Goal: Feedback & Contribution: Contribute content

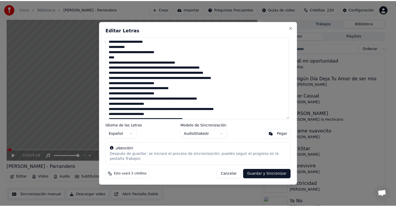
scroll to position [347, 0]
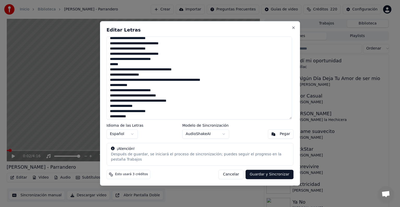
click at [231, 174] on button "Cancelar" at bounding box center [231, 174] width 25 height 9
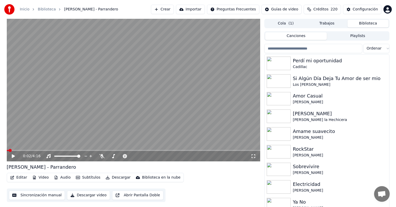
click at [364, 23] on button "Biblioteca" at bounding box center [368, 24] width 41 height 8
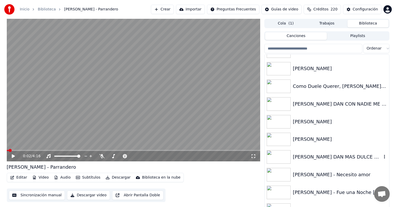
scroll to position [6643, 0]
click at [294, 163] on div "[PERSON_NAME] DAN MAS DULCE QUE TU" at bounding box center [327, 157] width 124 height 18
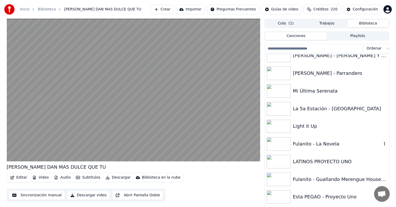
scroll to position [7312, 0]
click at [321, 87] on div "Mi Última Serenata" at bounding box center [337, 90] width 89 height 7
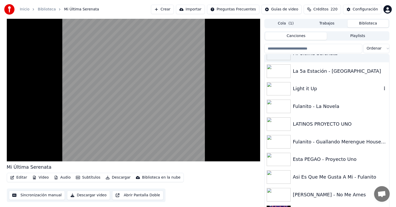
scroll to position [7366, 0]
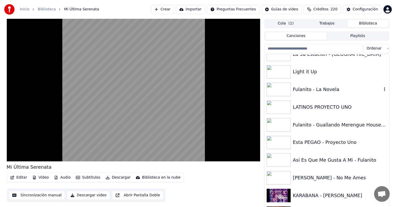
click at [321, 87] on div "Fulanito - La Novela" at bounding box center [337, 89] width 89 height 7
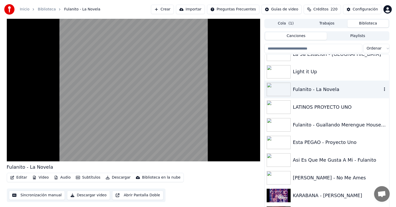
click at [19, 178] on button "Editar" at bounding box center [18, 177] width 21 height 7
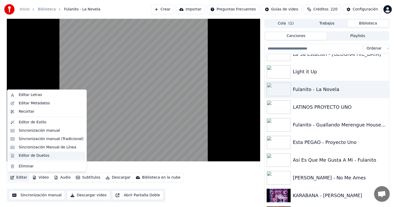
click at [21, 155] on div "Editor de Duetos" at bounding box center [34, 155] width 31 height 5
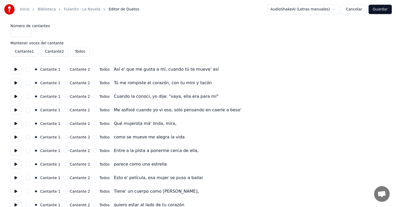
click at [17, 71] on button at bounding box center [15, 69] width 11 height 9
click at [14, 83] on button at bounding box center [15, 82] width 11 height 9
click at [14, 97] on button at bounding box center [15, 96] width 11 height 9
click at [15, 109] on button at bounding box center [15, 109] width 11 height 9
click at [17, 122] on button at bounding box center [15, 123] width 11 height 9
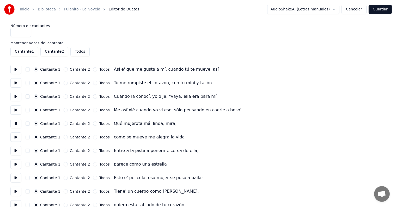
click at [17, 137] on button at bounding box center [15, 136] width 11 height 9
click at [15, 147] on button at bounding box center [15, 150] width 11 height 9
click at [16, 154] on button at bounding box center [15, 150] width 11 height 9
click at [16, 173] on button at bounding box center [15, 177] width 11 height 9
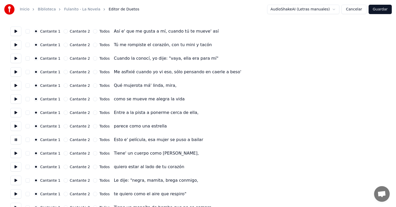
scroll to position [39, 0]
click at [17, 151] on button at bounding box center [15, 152] width 11 height 9
click at [15, 162] on button at bounding box center [15, 166] width 11 height 9
click at [15, 178] on button at bounding box center [15, 179] width 11 height 9
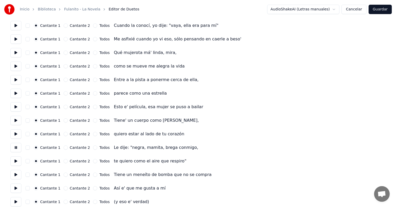
scroll to position [78, 0]
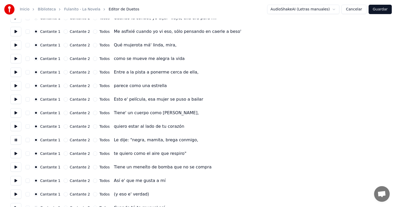
click at [15, 169] on button at bounding box center [15, 166] width 11 height 9
click at [13, 170] on button at bounding box center [15, 166] width 11 height 9
click at [15, 194] on button at bounding box center [15, 194] width 11 height 9
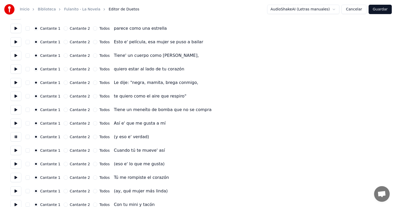
scroll to position [141, 0]
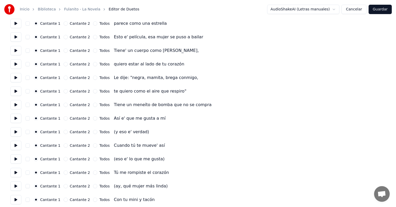
click at [15, 143] on button at bounding box center [15, 145] width 11 height 9
click at [18, 132] on button at bounding box center [15, 131] width 11 height 9
click at [17, 115] on button at bounding box center [15, 118] width 11 height 9
click at [17, 135] on button at bounding box center [15, 131] width 11 height 9
click at [17, 146] on button at bounding box center [15, 145] width 11 height 9
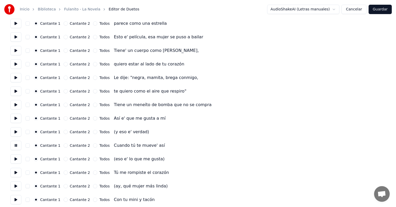
click at [17, 162] on button at bounding box center [15, 158] width 11 height 9
click at [14, 172] on button at bounding box center [15, 172] width 11 height 9
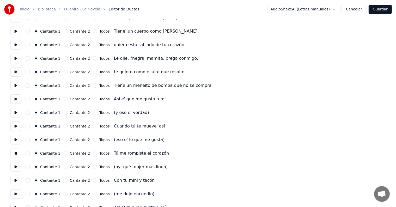
scroll to position [176, 0]
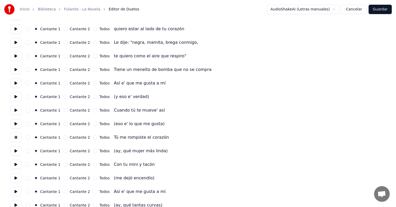
click at [16, 165] on button at bounding box center [15, 164] width 11 height 9
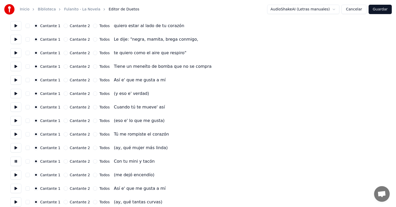
scroll to position [182, 0]
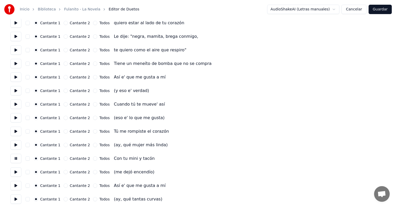
click at [16, 169] on button at bounding box center [15, 171] width 11 height 9
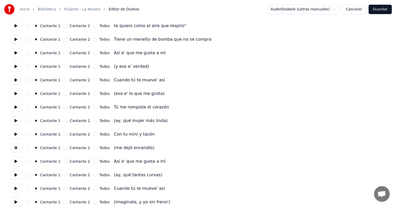
scroll to position [208, 0]
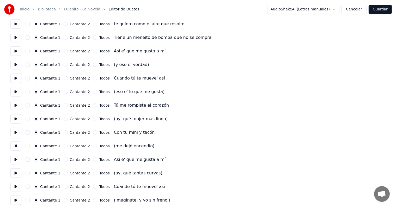
click at [15, 160] on button at bounding box center [15, 159] width 11 height 9
click at [14, 188] on button at bounding box center [15, 186] width 11 height 9
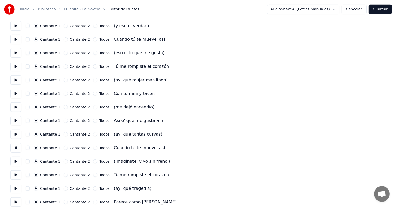
click at [15, 174] on button at bounding box center [15, 174] width 11 height 9
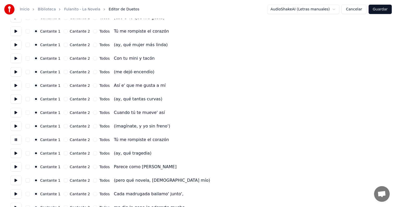
scroll to position [283, 0]
click at [14, 167] on button at bounding box center [15, 166] width 11 height 9
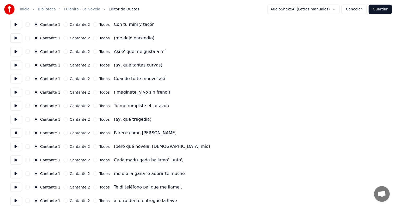
scroll to position [318, 0]
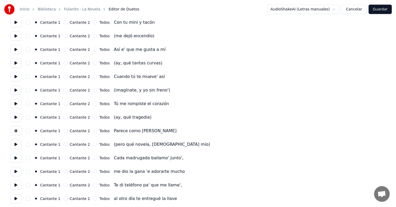
click at [15, 157] on button at bounding box center [15, 157] width 11 height 9
click at [14, 171] on button at bounding box center [15, 171] width 11 height 9
click at [14, 180] on button at bounding box center [15, 184] width 11 height 9
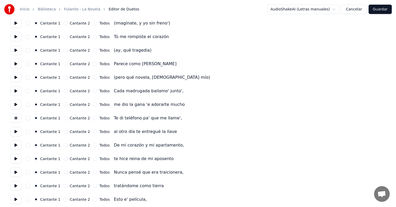
scroll to position [392, 0]
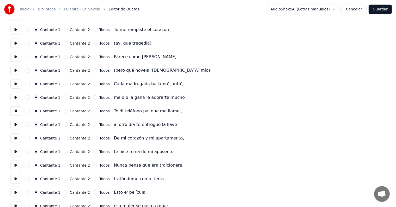
click at [13, 163] on button at bounding box center [15, 165] width 11 height 9
click at [12, 176] on button at bounding box center [15, 178] width 11 height 9
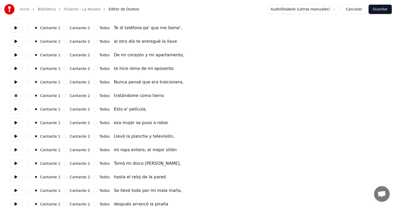
scroll to position [476, 0]
click at [14, 135] on button at bounding box center [15, 135] width 11 height 9
click at [15, 148] on button at bounding box center [15, 149] width 11 height 9
click at [14, 161] on button at bounding box center [15, 163] width 11 height 9
click at [14, 173] on button at bounding box center [15, 176] width 11 height 9
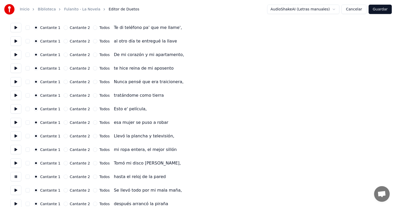
click at [15, 187] on button at bounding box center [15, 190] width 11 height 9
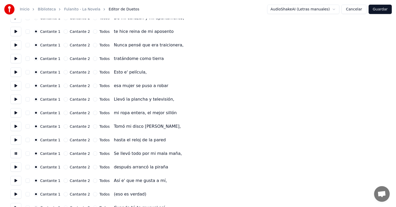
scroll to position [515, 0]
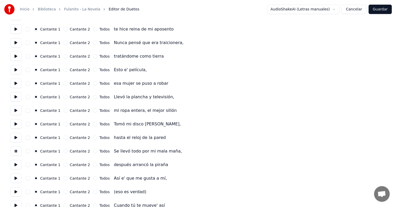
click at [17, 164] on button at bounding box center [15, 164] width 11 height 9
click at [16, 177] on button at bounding box center [15, 178] width 11 height 9
click at [17, 178] on button at bounding box center [15, 178] width 11 height 9
click at [13, 178] on button at bounding box center [15, 178] width 11 height 9
click at [16, 166] on button at bounding box center [15, 164] width 11 height 9
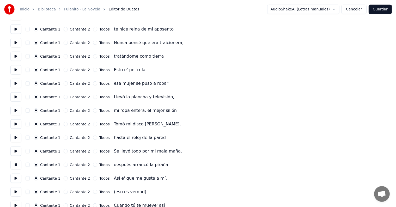
click at [14, 177] on button at bounding box center [15, 178] width 11 height 9
click at [16, 192] on button at bounding box center [15, 191] width 11 height 9
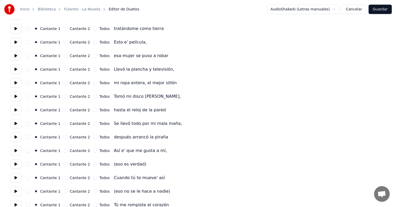
click at [15, 179] on button at bounding box center [15, 177] width 11 height 9
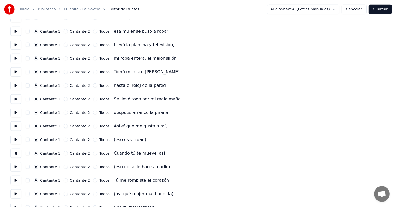
click at [14, 182] on button at bounding box center [15, 180] width 11 height 9
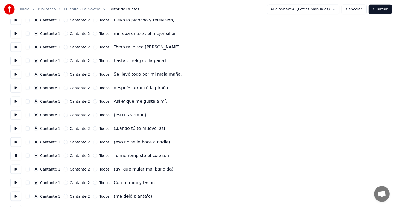
click at [14, 183] on button at bounding box center [15, 182] width 11 height 9
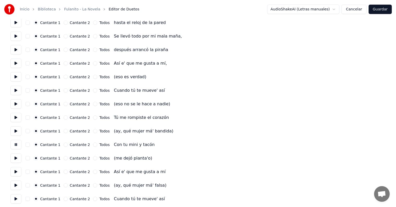
scroll to position [631, 0]
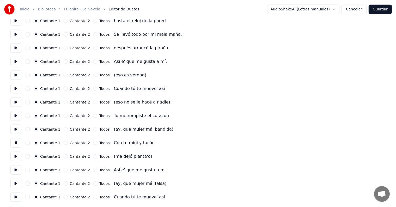
click at [15, 170] on button at bounding box center [15, 169] width 11 height 9
click at [15, 194] on button at bounding box center [15, 196] width 11 height 9
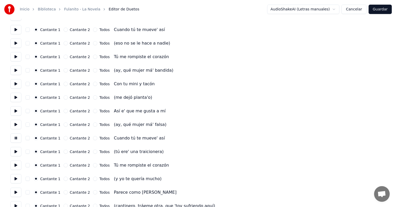
scroll to position [691, 0]
click at [14, 166] on button at bounding box center [15, 164] width 11 height 9
click at [14, 189] on button at bounding box center [15, 191] width 11 height 9
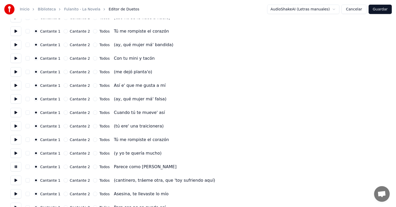
scroll to position [718, 0]
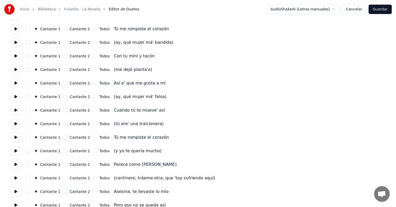
click at [16, 191] on button at bounding box center [15, 191] width 11 height 9
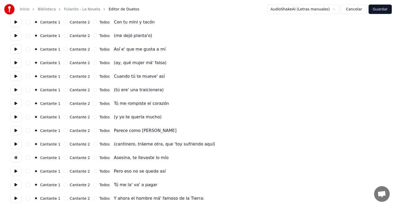
scroll to position [754, 0]
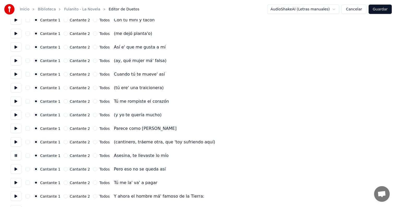
click at [17, 167] on button at bounding box center [15, 169] width 11 height 9
click at [15, 182] on button at bounding box center [15, 182] width 11 height 9
click at [15, 193] on button at bounding box center [15, 196] width 11 height 9
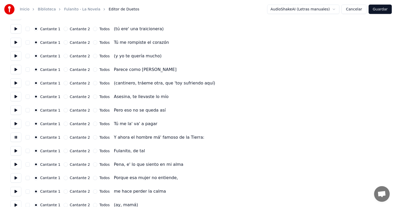
scroll to position [813, 0]
click at [15, 149] on button at bounding box center [15, 150] width 11 height 9
click at [16, 167] on button at bounding box center [15, 164] width 11 height 9
click at [15, 177] on button at bounding box center [15, 177] width 11 height 9
click at [15, 187] on button at bounding box center [15, 191] width 11 height 9
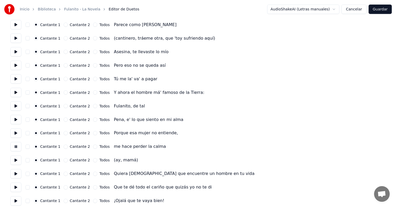
scroll to position [862, 0]
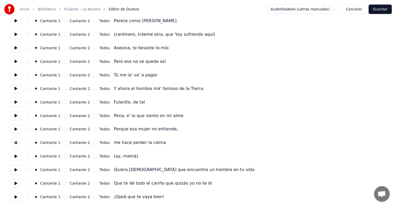
click at [13, 157] on button at bounding box center [15, 156] width 11 height 9
click at [13, 167] on button at bounding box center [15, 169] width 11 height 9
click at [14, 180] on button at bounding box center [15, 183] width 11 height 9
click at [14, 193] on button at bounding box center [15, 196] width 11 height 9
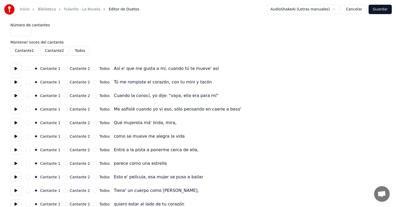
scroll to position [0, 0]
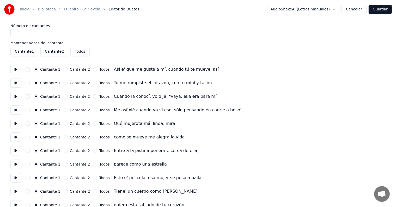
click at [17, 71] on button at bounding box center [15, 69] width 11 height 9
click at [29, 70] on button "button" at bounding box center [28, 69] width 4 height 4
click at [17, 83] on button at bounding box center [15, 82] width 11 height 9
click at [30, 82] on button "button" at bounding box center [28, 83] width 4 height 4
click at [30, 96] on button "button" at bounding box center [28, 96] width 4 height 4
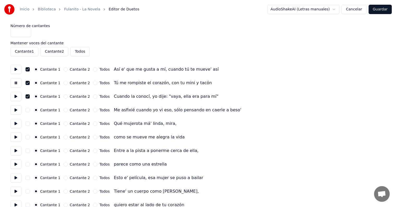
click at [18, 98] on button at bounding box center [15, 96] width 11 height 9
click at [30, 97] on button "button" at bounding box center [28, 96] width 4 height 4
click at [18, 110] on button at bounding box center [15, 109] width 11 height 9
click at [17, 122] on button at bounding box center [15, 123] width 11 height 9
click at [19, 137] on button at bounding box center [15, 136] width 11 height 9
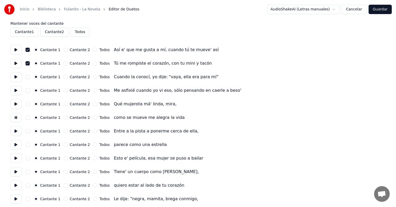
scroll to position [20, 0]
click at [15, 134] on button at bounding box center [15, 130] width 11 height 9
click at [17, 145] on button at bounding box center [15, 144] width 11 height 9
click at [16, 157] on button at bounding box center [15, 157] width 11 height 9
click at [17, 172] on button at bounding box center [15, 171] width 11 height 9
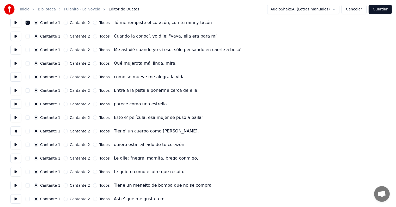
scroll to position [60, 0]
click at [14, 143] on button at bounding box center [15, 144] width 11 height 9
click at [14, 156] on button at bounding box center [15, 157] width 11 height 9
click at [15, 170] on button at bounding box center [15, 171] width 11 height 9
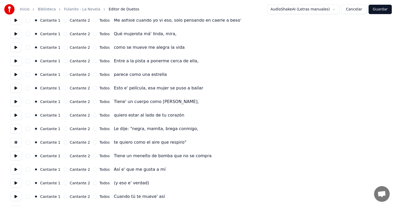
scroll to position [90, 0]
click at [15, 156] on button at bounding box center [15, 155] width 11 height 9
click at [28, 169] on button "button" at bounding box center [28, 169] width 4 height 4
click at [15, 171] on button at bounding box center [15, 169] width 11 height 9
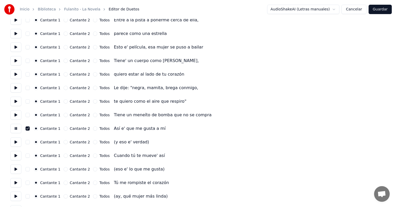
scroll to position [131, 0]
click at [17, 156] on button at bounding box center [15, 154] width 11 height 9
click at [30, 155] on button "button" at bounding box center [28, 155] width 4 height 4
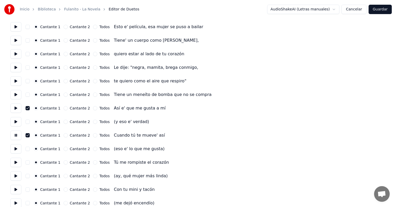
scroll to position [156, 0]
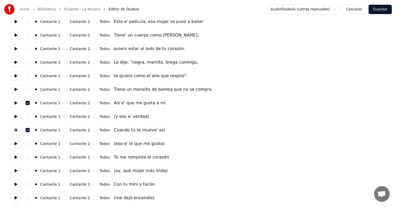
click at [30, 157] on button "button" at bounding box center [28, 157] width 4 height 4
click at [15, 158] on button at bounding box center [15, 157] width 11 height 9
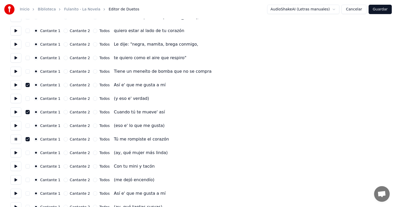
scroll to position [180, 0]
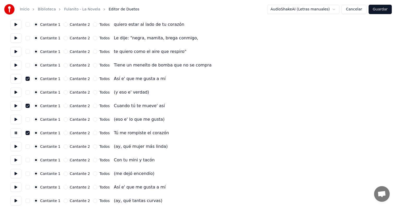
click at [30, 158] on button "button" at bounding box center [28, 160] width 4 height 4
click at [15, 161] on button at bounding box center [15, 159] width 11 height 9
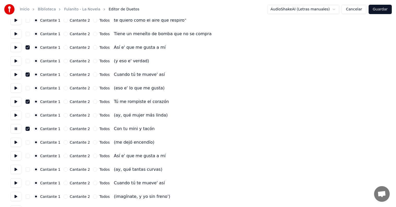
scroll to position [213, 0]
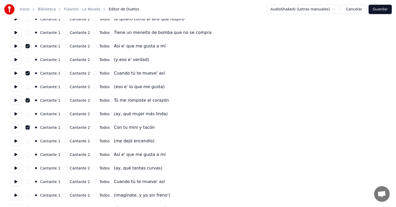
click at [14, 155] on button at bounding box center [15, 154] width 11 height 9
click at [30, 155] on button "button" at bounding box center [28, 155] width 4 height 4
click at [30, 182] on button "button" at bounding box center [28, 182] width 4 height 4
click at [17, 180] on button at bounding box center [15, 181] width 11 height 9
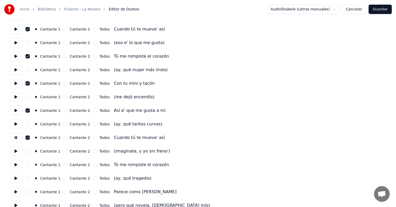
scroll to position [257, 0]
click at [29, 163] on button "button" at bounding box center [28, 164] width 4 height 4
click at [15, 166] on button at bounding box center [15, 164] width 11 height 9
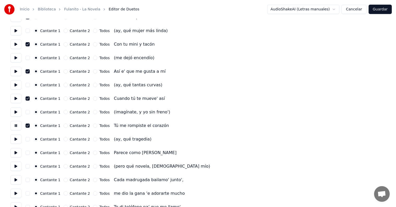
scroll to position [296, 0]
click at [30, 152] on button "button" at bounding box center [28, 152] width 4 height 4
click at [18, 153] on button at bounding box center [15, 152] width 11 height 9
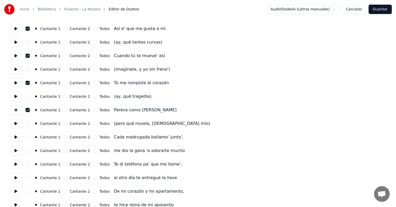
scroll to position [340, 0]
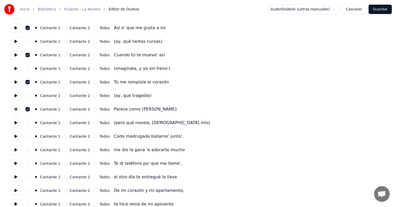
click at [14, 125] on button at bounding box center [15, 122] width 11 height 9
click at [13, 140] on button at bounding box center [15, 136] width 11 height 9
click at [14, 152] on button at bounding box center [15, 149] width 11 height 9
click at [13, 174] on button at bounding box center [15, 176] width 11 height 9
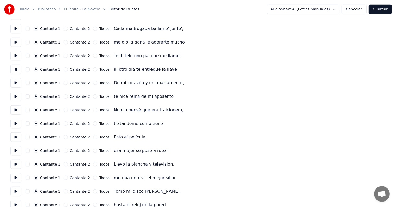
scroll to position [448, 0]
click at [11, 141] on button at bounding box center [15, 136] width 11 height 9
click at [15, 147] on button at bounding box center [15, 150] width 11 height 9
click at [14, 162] on button at bounding box center [15, 163] width 11 height 9
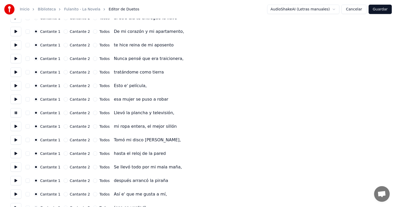
scroll to position [499, 0]
click at [13, 142] on button at bounding box center [15, 139] width 11 height 9
click at [10, 155] on button at bounding box center [15, 153] width 11 height 9
click at [11, 167] on button at bounding box center [15, 166] width 11 height 9
click at [12, 178] on button at bounding box center [15, 180] width 11 height 9
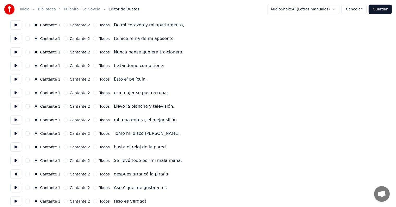
scroll to position [527, 0]
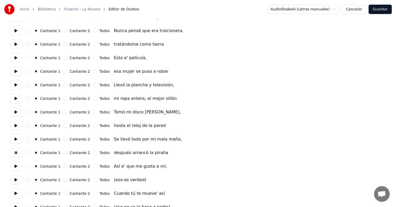
click at [30, 167] on button "button" at bounding box center [28, 166] width 4 height 4
click at [16, 167] on button at bounding box center [15, 166] width 11 height 9
click at [29, 194] on button "button" at bounding box center [28, 193] width 4 height 4
click at [16, 192] on button at bounding box center [15, 193] width 11 height 9
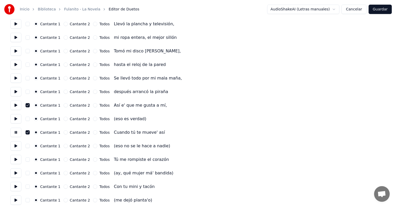
scroll to position [588, 0]
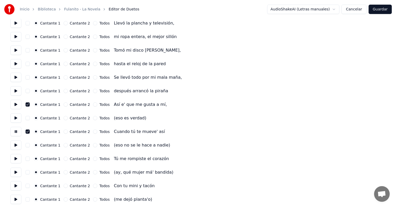
click at [37, 159] on circle "button" at bounding box center [36, 159] width 2 height 2
click at [30, 159] on button "button" at bounding box center [28, 159] width 4 height 4
click at [18, 161] on button at bounding box center [15, 158] width 11 height 9
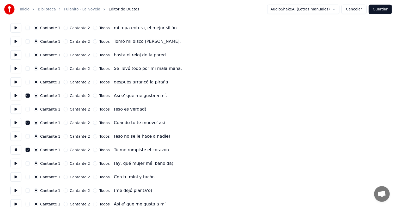
scroll to position [615, 0]
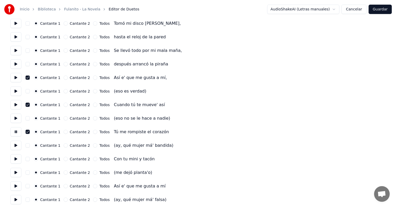
click at [30, 160] on button "button" at bounding box center [28, 159] width 4 height 4
click at [13, 162] on button at bounding box center [15, 158] width 11 height 9
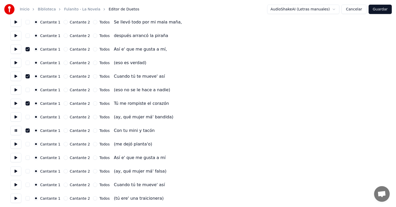
scroll to position [644, 0]
click at [15, 159] on button at bounding box center [15, 157] width 11 height 9
click at [30, 159] on button "button" at bounding box center [28, 157] width 4 height 4
click at [29, 185] on button "button" at bounding box center [28, 184] width 4 height 4
click at [15, 184] on button at bounding box center [15, 184] width 11 height 9
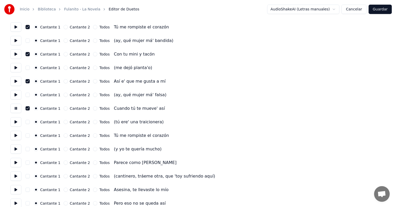
scroll to position [720, 0]
click at [29, 137] on button "button" at bounding box center [28, 135] width 4 height 4
click at [15, 136] on button at bounding box center [15, 135] width 11 height 9
click at [30, 163] on button "button" at bounding box center [28, 162] width 4 height 4
click at [14, 163] on button at bounding box center [15, 162] width 11 height 9
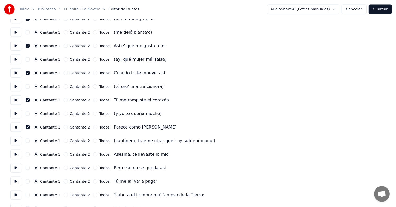
scroll to position [759, 0]
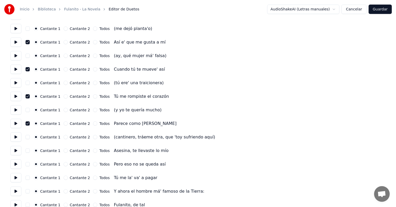
click at [16, 152] on button at bounding box center [15, 150] width 11 height 9
click at [15, 167] on button at bounding box center [15, 164] width 11 height 9
click at [14, 179] on button at bounding box center [15, 177] width 11 height 9
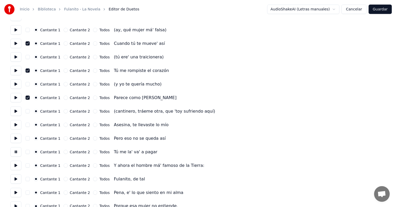
scroll to position [785, 0]
click at [16, 168] on button at bounding box center [15, 165] width 11 height 9
click at [30, 165] on button "button" at bounding box center [28, 165] width 4 height 4
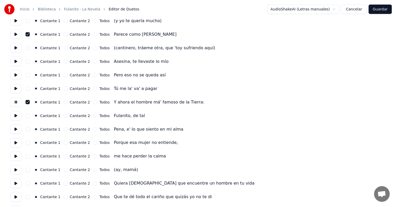
scroll to position [862, 0]
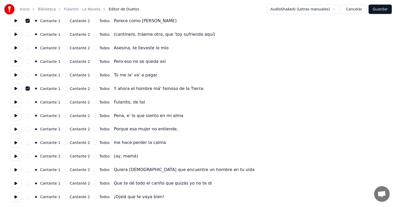
click at [15, 157] on button at bounding box center [15, 156] width 11 height 9
click at [381, 7] on button "Guardar" at bounding box center [380, 9] width 23 height 9
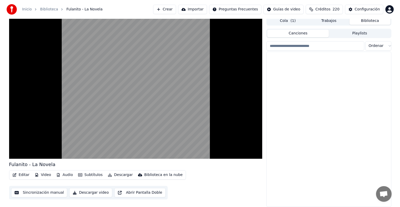
scroll to position [2, 0]
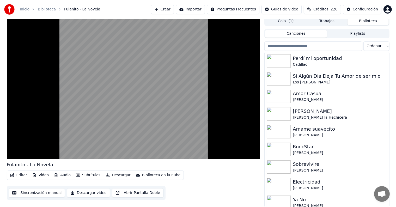
click at [38, 175] on button "Video" at bounding box center [40, 175] width 21 height 7
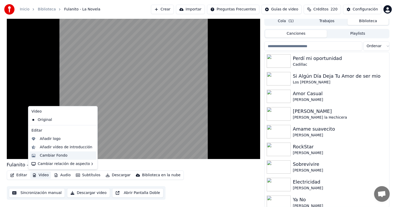
click at [37, 156] on div "Cambiar Fondo" at bounding box center [62, 155] width 67 height 8
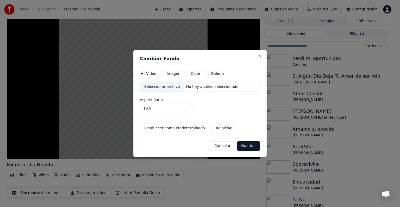
click at [162, 74] on button "Imagen" at bounding box center [163, 73] width 4 height 4
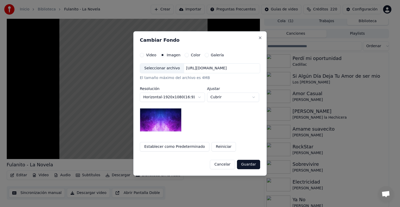
click at [147, 69] on div "Seleccionar archivo" at bounding box center [162, 68] width 44 height 9
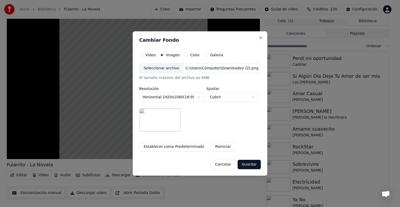
click at [215, 98] on button "Cubrir" at bounding box center [232, 97] width 52 height 9
click at [212, 118] on span "Contener" at bounding box center [219, 116] width 17 height 5
select select "*******"
click at [245, 165] on button "Guardar" at bounding box center [249, 164] width 23 height 9
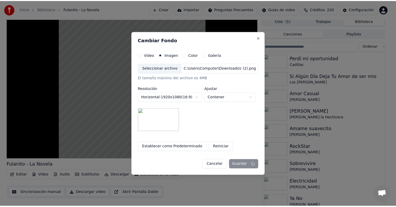
scroll to position [0, 0]
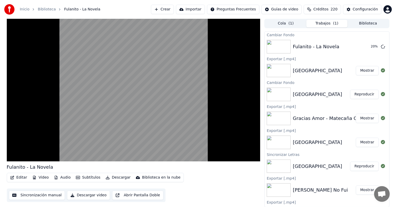
click at [19, 178] on button "Editar" at bounding box center [18, 177] width 21 height 7
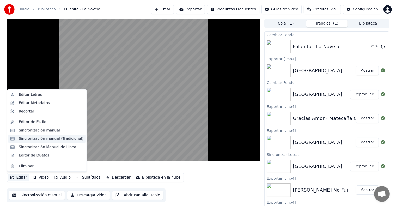
click at [18, 141] on div "Sincronización manual (Tradicional)" at bounding box center [46, 139] width 77 height 8
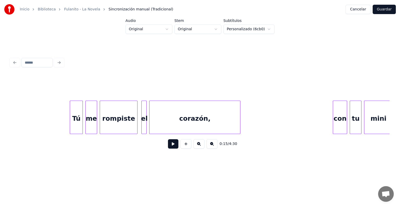
scroll to position [0, 1412]
click at [70, 124] on div at bounding box center [70, 117] width 2 height 33
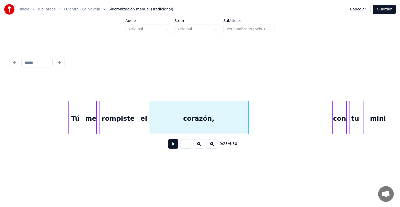
click at [333, 115] on div "con" at bounding box center [340, 118] width 14 height 35
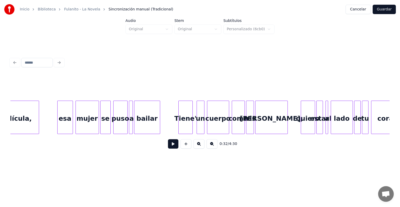
scroll to position [0, 3096]
click at [148, 121] on div "bailar" at bounding box center [148, 118] width 26 height 35
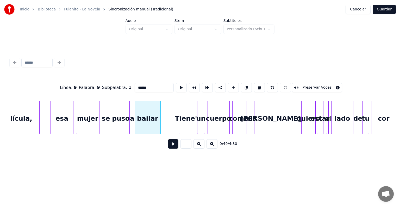
click at [168, 148] on button at bounding box center [173, 143] width 10 height 9
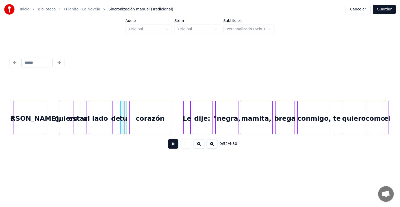
click at [185, 125] on div "Le" at bounding box center [187, 118] width 7 height 35
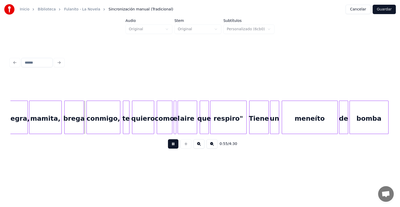
scroll to position [0, 3552]
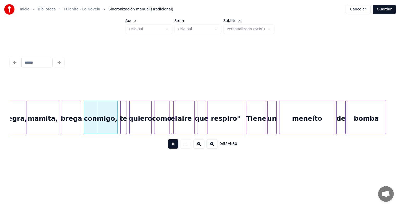
click at [259, 121] on div "Tiene" at bounding box center [256, 118] width 19 height 35
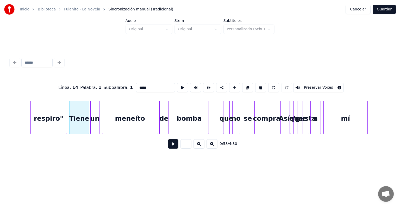
scroll to position [0, 3770]
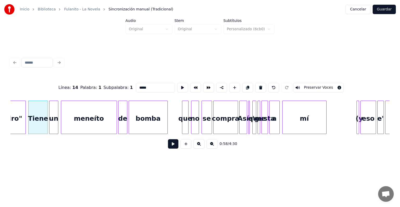
click at [240, 124] on div at bounding box center [241, 117] width 2 height 33
type input "***"
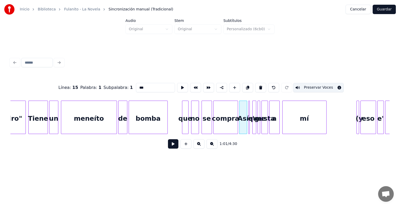
click at [168, 149] on button at bounding box center [173, 143] width 10 height 9
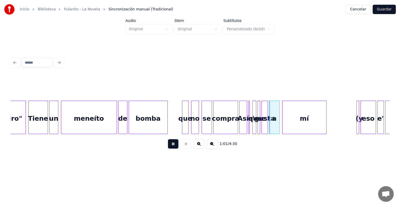
click at [168, 147] on button at bounding box center [173, 143] width 10 height 9
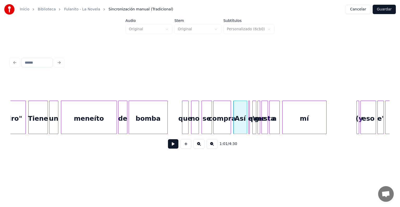
click at [168, 148] on button at bounding box center [173, 143] width 10 height 9
click at [168, 147] on button at bounding box center [173, 143] width 10 height 9
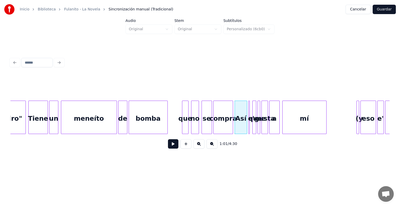
click at [229, 126] on div "compra" at bounding box center [223, 118] width 19 height 35
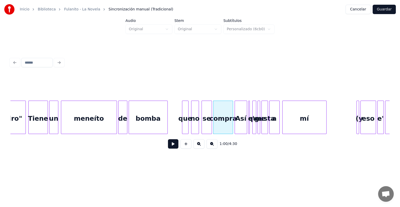
click at [168, 146] on button at bounding box center [173, 143] width 10 height 9
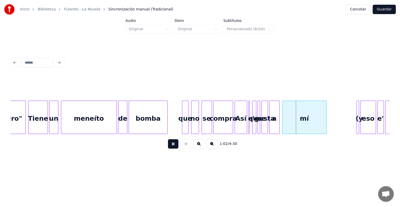
click at [168, 146] on button at bounding box center [173, 143] width 10 height 9
click at [224, 123] on div "compra" at bounding box center [223, 118] width 19 height 35
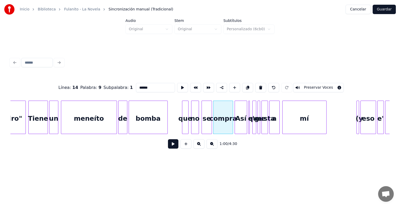
click at [170, 146] on button at bounding box center [173, 143] width 10 height 9
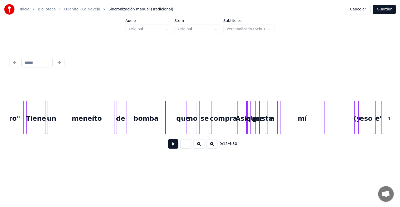
scroll to position [0, 3778]
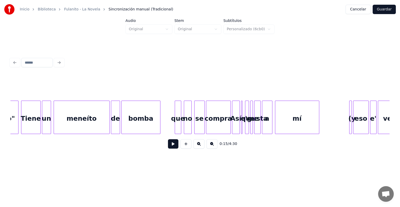
click at [215, 117] on div "compra" at bounding box center [218, 118] width 24 height 35
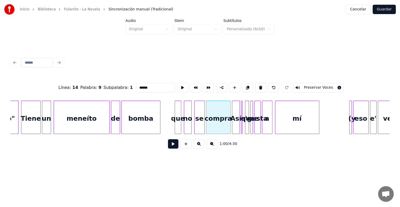
click at [168, 147] on button at bounding box center [173, 143] width 10 height 9
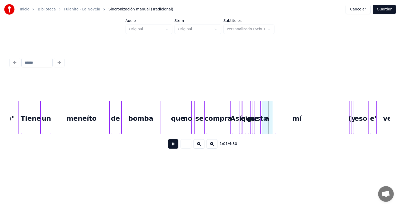
click at [168, 147] on button at bounding box center [173, 143] width 10 height 9
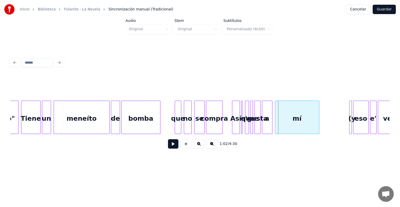
click at [221, 116] on div at bounding box center [222, 117] width 2 height 33
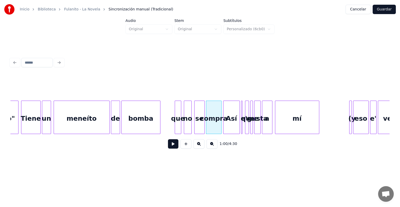
click at [224, 125] on div at bounding box center [225, 117] width 2 height 33
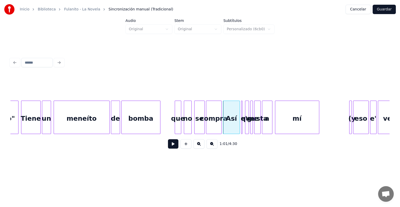
click at [168, 145] on button at bounding box center [173, 143] width 10 height 9
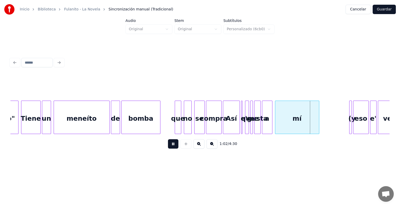
click at [168, 145] on button at bounding box center [173, 143] width 10 height 9
click at [207, 124] on div at bounding box center [207, 117] width 2 height 33
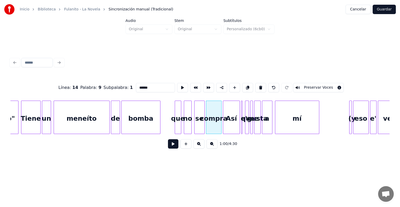
click at [168, 148] on button at bounding box center [173, 143] width 10 height 9
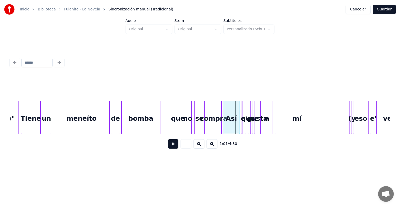
click at [168, 146] on button at bounding box center [173, 143] width 10 height 9
click at [168, 144] on button at bounding box center [173, 143] width 10 height 9
click at [168, 145] on button at bounding box center [173, 143] width 10 height 9
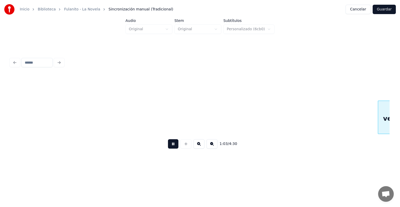
scroll to position [0, 4158]
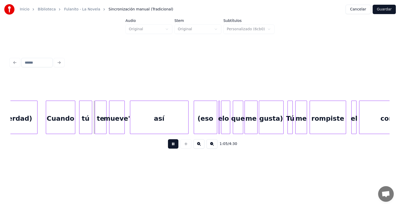
click at [47, 125] on div at bounding box center [47, 117] width 2 height 33
click at [184, 126] on div "así" at bounding box center [156, 118] width 62 height 35
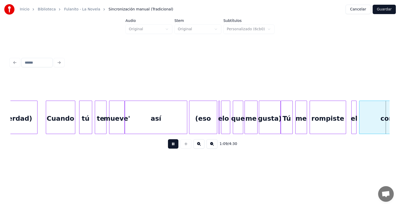
scroll to position [0, 4537]
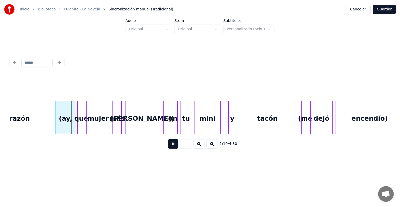
click at [44, 124] on div "corazón" at bounding box center [15, 118] width 71 height 35
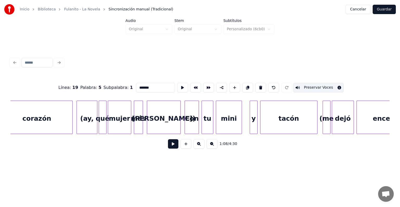
scroll to position [0, 4519]
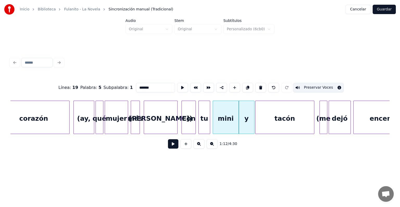
click at [257, 119] on div "tacón" at bounding box center [285, 118] width 59 height 35
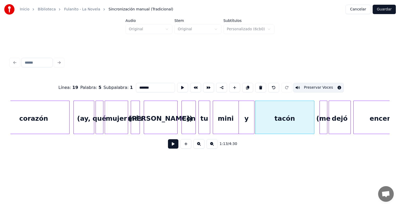
click at [169, 145] on button at bounding box center [173, 143] width 10 height 9
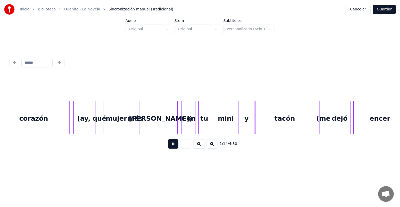
click at [169, 147] on button at bounding box center [173, 143] width 10 height 9
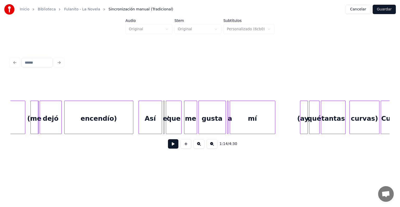
scroll to position [0, 4809]
click at [139, 119] on div "Así" at bounding box center [149, 118] width 25 height 35
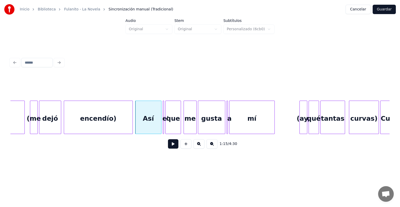
click at [168, 149] on button at bounding box center [173, 143] width 10 height 9
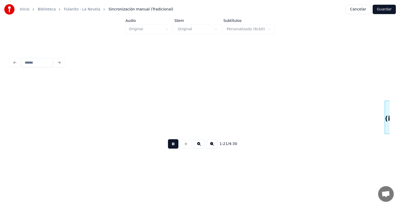
scroll to position [0, 5322]
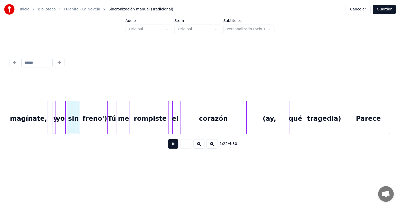
click at [170, 149] on button at bounding box center [173, 143] width 10 height 9
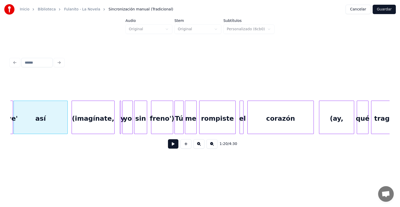
scroll to position [0, 5256]
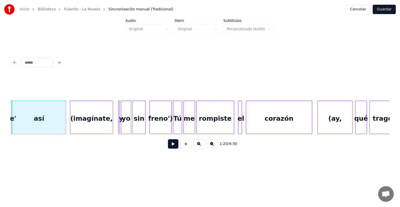
click at [199, 123] on div "rompiste" at bounding box center [215, 118] width 37 height 35
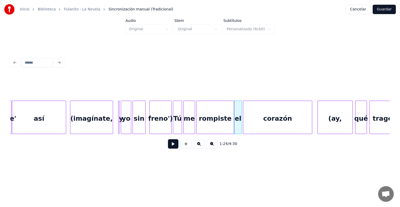
click at [247, 125] on div "corazón" at bounding box center [278, 118] width 69 height 35
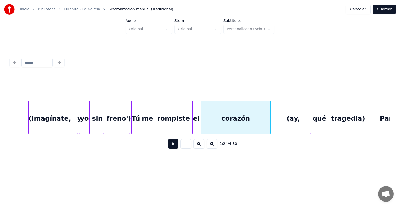
scroll to position [0, 5298]
click at [170, 147] on button at bounding box center [173, 143] width 10 height 9
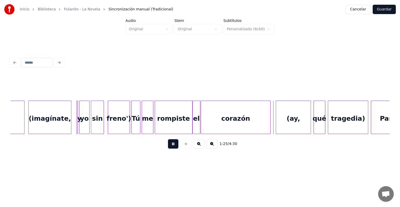
click at [168, 144] on button at bounding box center [173, 143] width 10 height 9
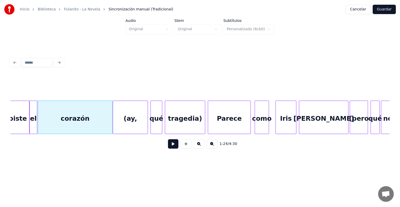
scroll to position [0, 5465]
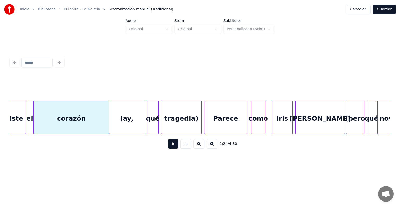
click at [212, 119] on div "Parece" at bounding box center [226, 118] width 42 height 35
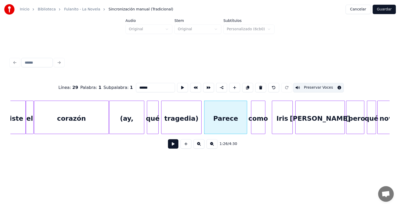
click at [170, 147] on button at bounding box center [173, 143] width 10 height 9
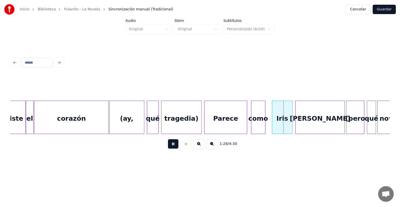
click at [168, 144] on button at bounding box center [173, 143] width 10 height 9
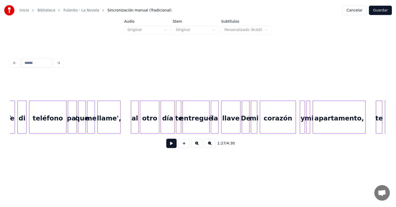
scroll to position [0, 7273]
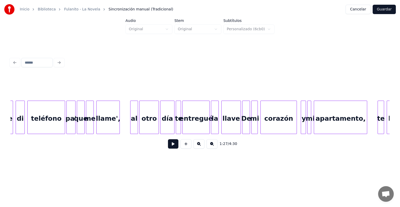
click at [384, 11] on button "Guardar" at bounding box center [384, 9] width 23 height 9
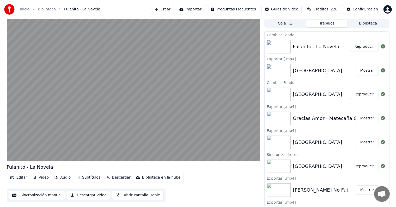
click at [11, 178] on icon "button" at bounding box center [12, 178] width 4 height 4
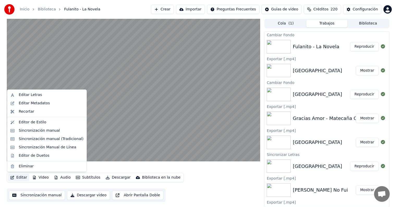
click at [15, 154] on div "Editor de Duetos" at bounding box center [46, 155] width 77 height 8
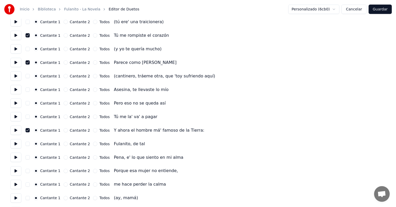
scroll to position [820, 0]
click at [30, 143] on button "button" at bounding box center [28, 144] width 4 height 4
click at [16, 144] on button at bounding box center [15, 143] width 11 height 9
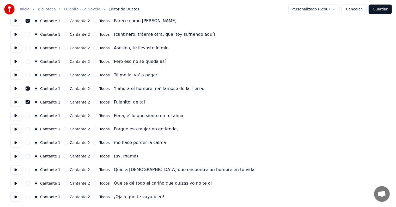
click at [384, 10] on button "Guardar" at bounding box center [380, 9] width 23 height 9
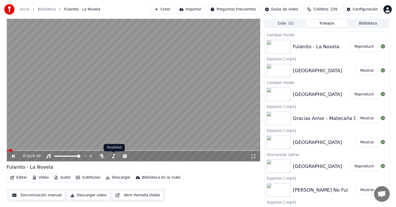
click at [110, 157] on div "0:02 / 4:30" at bounding box center [137, 156] width 228 height 5
click at [111, 157] on icon at bounding box center [113, 156] width 5 height 4
click at [176, 150] on span at bounding box center [134, 150] width 254 height 1
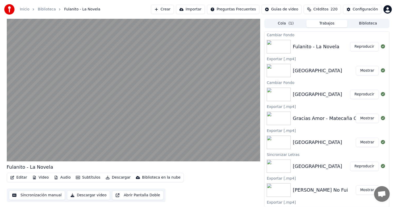
click at [109, 179] on button "Descargar" at bounding box center [118, 177] width 29 height 7
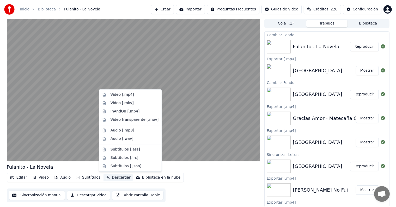
click at [109, 92] on div "Video [.mp4]" at bounding box center [130, 94] width 60 height 8
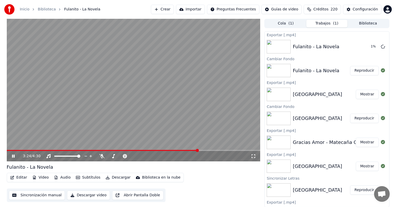
click at [364, 25] on button "Biblioteca" at bounding box center [368, 24] width 41 height 8
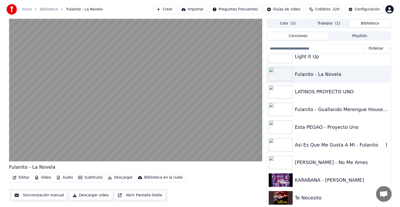
scroll to position [7372, 0]
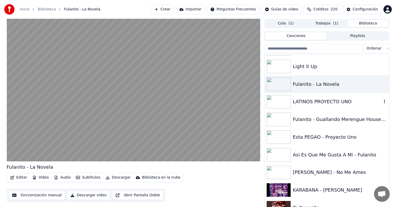
click at [323, 99] on div "LATINOS PROYECTO UNO" at bounding box center [337, 101] width 89 height 7
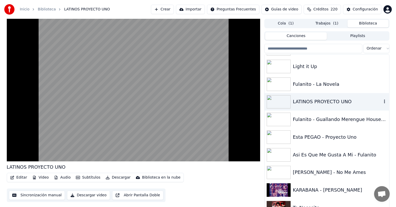
click at [17, 177] on button "Editar" at bounding box center [18, 177] width 21 height 7
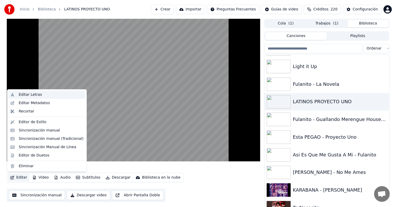
click at [22, 96] on div "Editar Letras" at bounding box center [30, 94] width 23 height 5
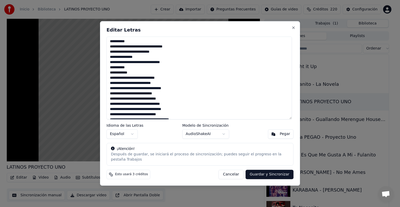
click at [235, 174] on button "Cancelar" at bounding box center [231, 174] width 25 height 9
type textarea "**********"
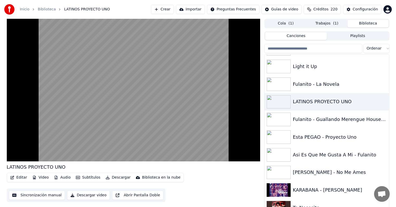
click at [34, 140] on video at bounding box center [134, 90] width 254 height 143
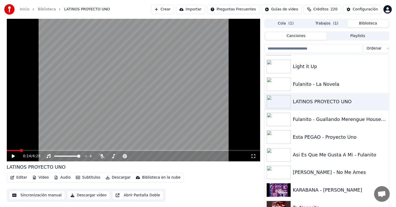
click at [102, 156] on icon at bounding box center [101, 156] width 5 height 4
click at [10, 157] on div "0:00 / 4:26" at bounding box center [134, 156] width 250 height 5
click at [12, 157] on icon at bounding box center [13, 156] width 3 height 4
click at [18, 177] on button "Editar" at bounding box center [18, 177] width 21 height 7
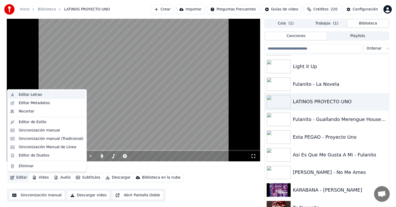
click at [18, 94] on div "Editar Letras" at bounding box center [46, 94] width 77 height 8
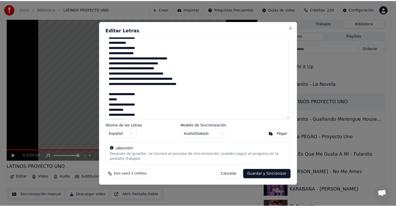
scroll to position [817, 0]
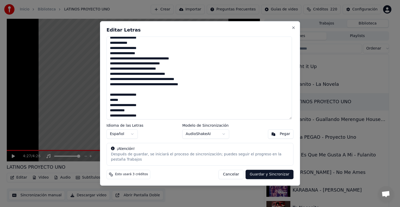
type textarea "**********"
click at [263, 175] on button "Guardar y Sincronizar" at bounding box center [270, 174] width 48 height 9
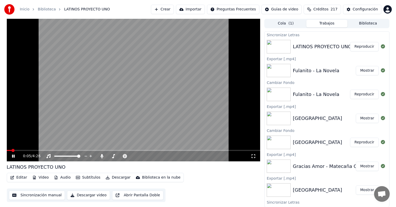
click at [87, 111] on video at bounding box center [134, 90] width 254 height 143
click at [14, 156] on icon at bounding box center [13, 156] width 3 height 4
click at [104, 157] on icon at bounding box center [101, 156] width 5 height 4
click at [18, 177] on button "Editar" at bounding box center [18, 177] width 21 height 7
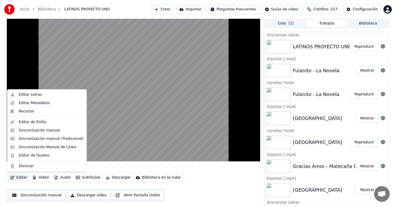
click at [20, 155] on div "Editor de Duetos" at bounding box center [34, 155] width 31 height 5
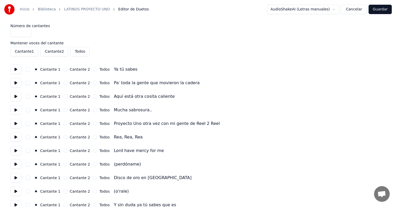
click at [17, 137] on button at bounding box center [15, 136] width 11 height 9
click at [29, 137] on button "button" at bounding box center [28, 137] width 4 height 4
click at [16, 151] on button at bounding box center [15, 150] width 11 height 9
click at [30, 164] on button "button" at bounding box center [28, 164] width 4 height 4
click at [14, 164] on button at bounding box center [15, 164] width 11 height 9
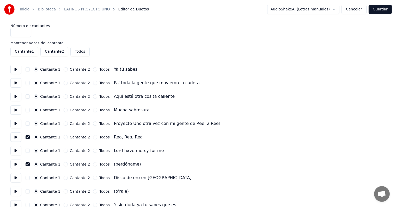
click at [30, 191] on button "button" at bounding box center [28, 191] width 4 height 4
click at [14, 190] on button at bounding box center [15, 191] width 11 height 9
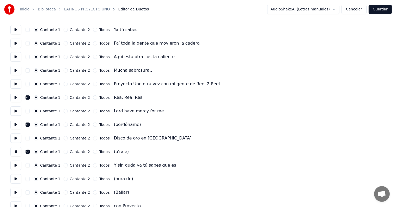
scroll to position [53, 0]
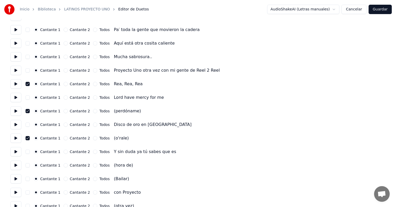
click at [28, 165] on button "button" at bounding box center [28, 165] width 4 height 4
click at [14, 162] on button at bounding box center [15, 165] width 11 height 9
click at [29, 178] on button "button" at bounding box center [28, 179] width 4 height 4
click at [16, 180] on button at bounding box center [15, 178] width 11 height 9
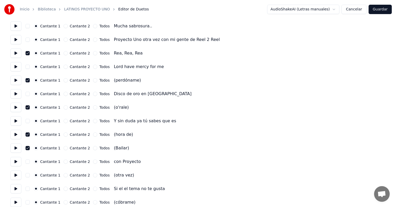
scroll to position [84, 0]
click at [30, 173] on button "button" at bounding box center [28, 175] width 4 height 4
click at [16, 174] on button at bounding box center [15, 174] width 11 height 9
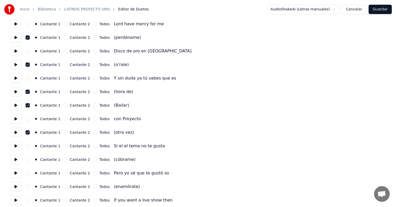
scroll to position [127, 0]
click at [28, 158] on button "button" at bounding box center [28, 159] width 4 height 4
click at [15, 159] on button at bounding box center [15, 158] width 11 height 9
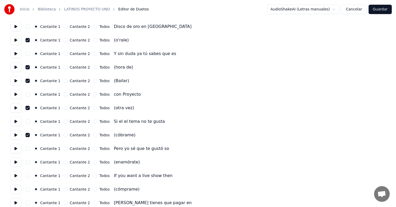
scroll to position [152, 0]
click at [29, 161] on button "button" at bounding box center [28, 162] width 4 height 4
click at [16, 162] on button at bounding box center [15, 161] width 11 height 9
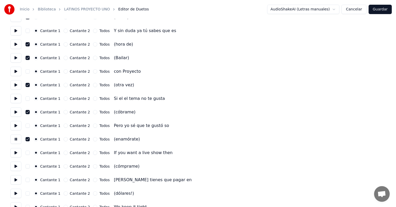
scroll to position [174, 0]
click at [29, 165] on button "button" at bounding box center [28, 166] width 4 height 4
click at [15, 165] on button at bounding box center [15, 166] width 11 height 9
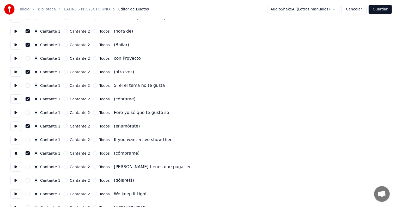
scroll to position [203, 0]
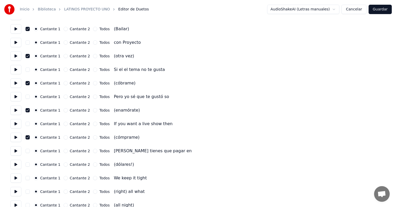
click at [30, 164] on button "button" at bounding box center [28, 164] width 4 height 4
click at [14, 164] on button at bounding box center [15, 164] width 11 height 9
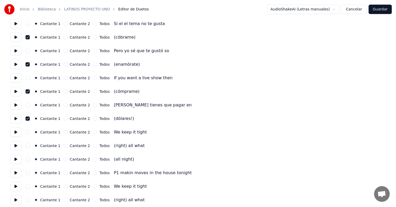
scroll to position [249, 0]
click at [14, 134] on button at bounding box center [15, 131] width 11 height 9
click at [16, 147] on button at bounding box center [15, 145] width 11 height 9
click at [17, 160] on button at bounding box center [15, 158] width 11 height 9
click at [29, 159] on button "button" at bounding box center [28, 159] width 4 height 4
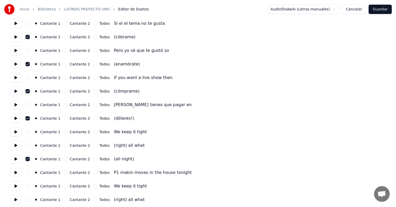
click at [16, 177] on button at bounding box center [15, 172] width 11 height 9
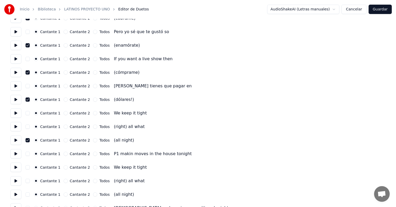
scroll to position [272, 0]
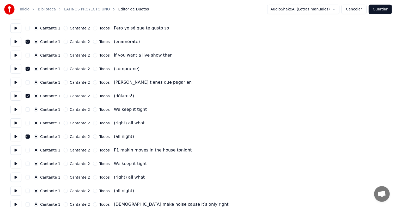
click at [17, 178] on button at bounding box center [15, 177] width 11 height 9
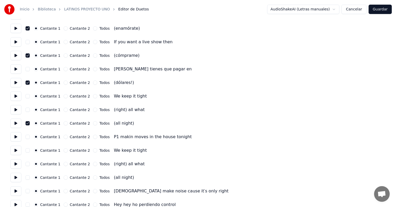
scroll to position [290, 0]
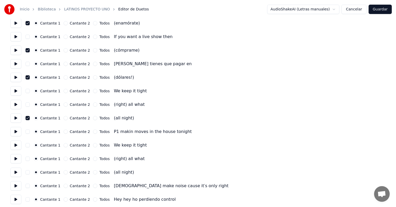
click at [16, 175] on button at bounding box center [15, 172] width 11 height 9
click at [29, 171] on button "button" at bounding box center [28, 172] width 4 height 4
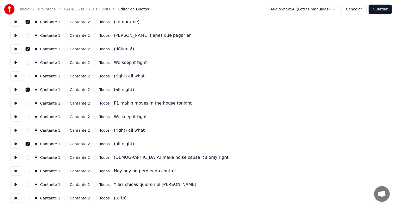
scroll to position [320, 0]
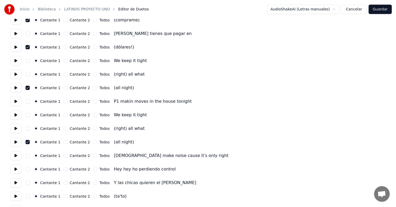
click at [15, 169] on button at bounding box center [15, 169] width 11 height 9
click at [15, 179] on button at bounding box center [15, 182] width 11 height 9
click at [30, 198] on button "button" at bounding box center [28, 196] width 4 height 4
click at [18, 196] on button at bounding box center [15, 196] width 11 height 9
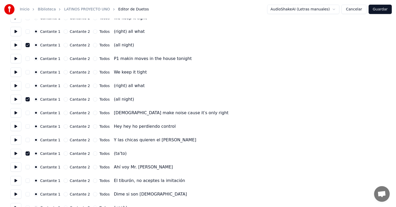
scroll to position [364, 0]
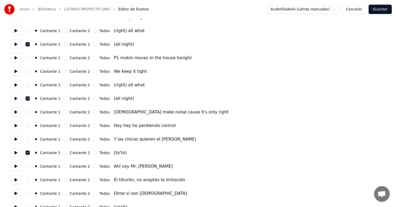
click at [15, 168] on button at bounding box center [15, 166] width 11 height 9
click at [14, 182] on button at bounding box center [15, 179] width 11 height 9
click at [16, 196] on button at bounding box center [15, 193] width 11 height 9
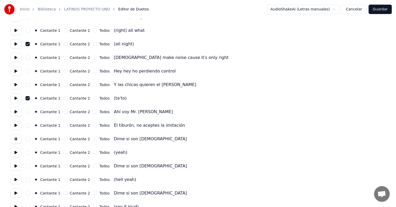
scroll to position [418, 0]
click at [29, 154] on button "button" at bounding box center [28, 152] width 4 height 4
click at [17, 151] on button at bounding box center [15, 152] width 11 height 9
click at [16, 169] on button at bounding box center [15, 165] width 11 height 9
click at [30, 179] on button "button" at bounding box center [28, 180] width 4 height 4
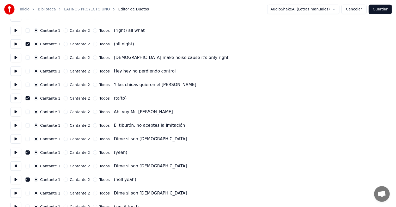
click at [16, 183] on button at bounding box center [15, 179] width 11 height 9
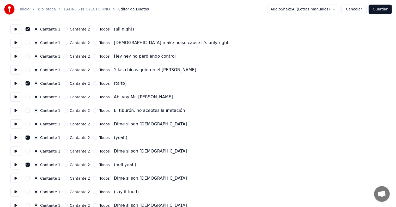
click at [29, 190] on button "button" at bounding box center [28, 192] width 4 height 4
click at [17, 187] on button at bounding box center [15, 191] width 11 height 9
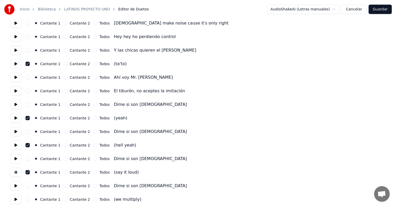
scroll to position [453, 0]
click at [17, 186] on button at bounding box center [15, 185] width 11 height 9
click at [29, 186] on button "button" at bounding box center [28, 186] width 4 height 4
click at [29, 185] on button "button" at bounding box center [28, 186] width 4 height 4
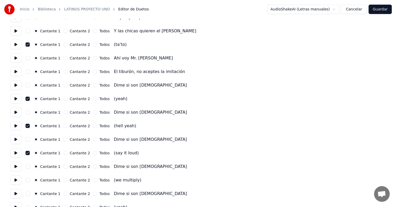
scroll to position [474, 0]
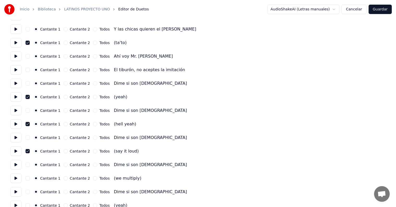
click at [16, 179] on button at bounding box center [15, 178] width 11 height 9
click at [29, 177] on button "button" at bounding box center [28, 178] width 4 height 4
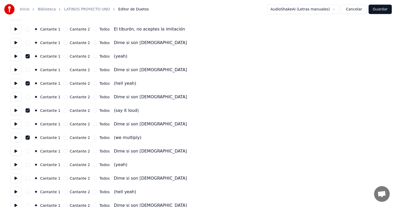
scroll to position [515, 0]
click at [30, 164] on button "button" at bounding box center [28, 165] width 4 height 4
click at [18, 166] on button at bounding box center [15, 164] width 11 height 9
click at [37, 192] on circle "button" at bounding box center [36, 192] width 2 height 2
click at [19, 190] on button at bounding box center [15, 191] width 11 height 9
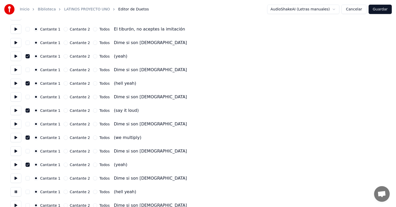
click at [29, 192] on button "button" at bounding box center [28, 192] width 4 height 4
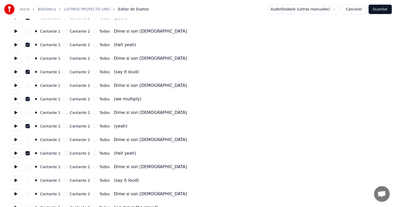
scroll to position [554, 0]
click at [29, 180] on button "button" at bounding box center [28, 180] width 4 height 4
click at [17, 179] on button at bounding box center [15, 179] width 11 height 9
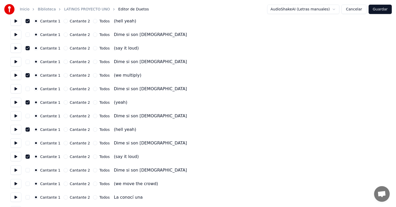
click at [29, 184] on button "button" at bounding box center [28, 184] width 4 height 4
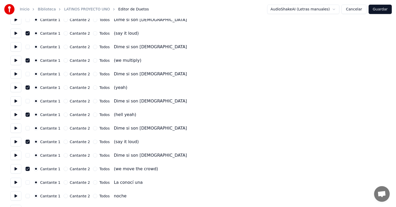
scroll to position [592, 0]
click at [17, 172] on button at bounding box center [15, 168] width 11 height 9
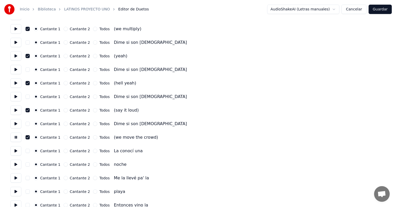
scroll to position [626, 0]
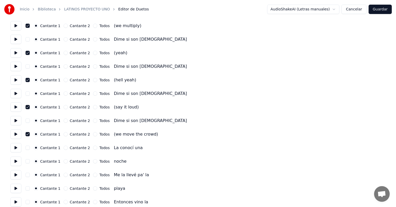
click at [16, 149] on button at bounding box center [15, 147] width 11 height 9
click at [15, 157] on button at bounding box center [15, 161] width 11 height 9
click at [14, 171] on button at bounding box center [15, 174] width 11 height 9
click at [15, 162] on button at bounding box center [15, 161] width 11 height 9
click at [29, 162] on button "button" at bounding box center [28, 161] width 4 height 4
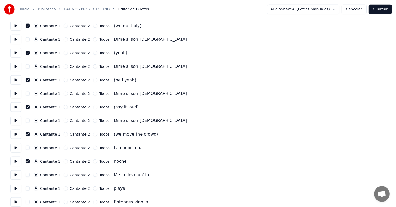
click at [29, 188] on button "button" at bounding box center [28, 188] width 4 height 4
click at [18, 189] on button at bounding box center [15, 188] width 11 height 9
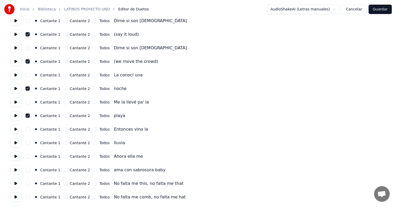
scroll to position [700, 0]
click at [29, 142] on button "button" at bounding box center [28, 142] width 4 height 4
click at [17, 143] on button at bounding box center [15, 142] width 11 height 9
click at [15, 158] on button at bounding box center [15, 155] width 11 height 9
click at [15, 168] on button at bounding box center [15, 169] width 11 height 9
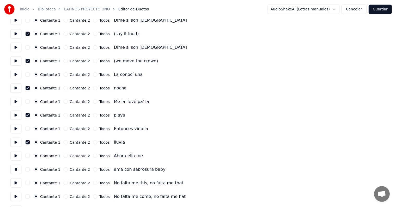
click at [16, 182] on button at bounding box center [15, 182] width 11 height 9
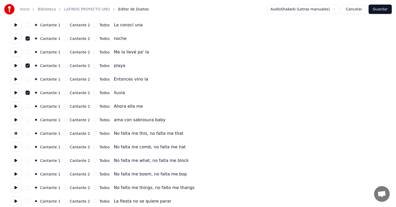
scroll to position [750, 0]
click at [17, 143] on button at bounding box center [15, 146] width 11 height 9
click at [14, 161] on button at bounding box center [15, 160] width 11 height 9
click at [18, 172] on button at bounding box center [15, 173] width 11 height 9
click at [16, 186] on button at bounding box center [15, 187] width 11 height 9
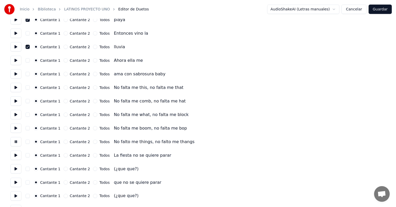
scroll to position [796, 0]
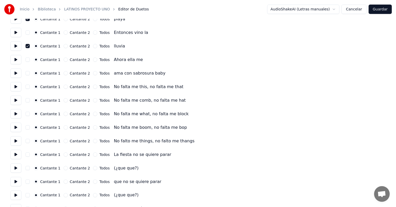
click at [15, 157] on button at bounding box center [15, 154] width 11 height 9
click at [28, 167] on button "button" at bounding box center [28, 168] width 4 height 4
click at [15, 167] on button at bounding box center [15, 167] width 11 height 9
click at [29, 181] on button "button" at bounding box center [28, 182] width 4 height 4
click at [14, 181] on button at bounding box center [15, 181] width 11 height 9
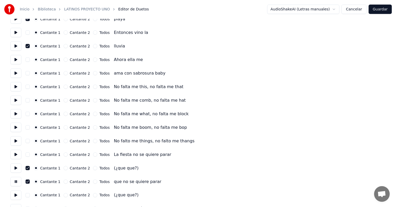
click at [29, 181] on button "button" at bounding box center [28, 182] width 4 height 4
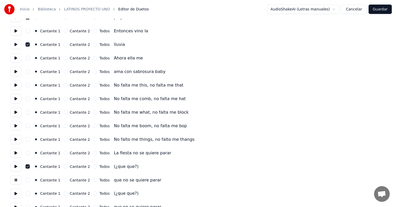
scroll to position [800, 0]
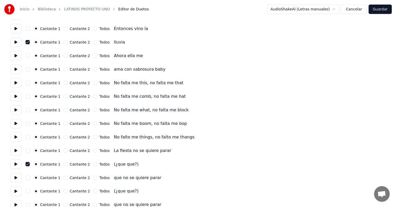
click at [29, 191] on button "button" at bounding box center [28, 191] width 4 height 4
click at [16, 188] on button at bounding box center [15, 191] width 11 height 9
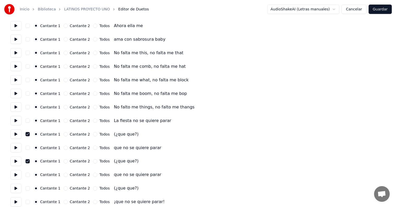
scroll to position [830, 0]
click at [30, 175] on button "button" at bounding box center [28, 174] width 4 height 4
click at [14, 177] on button at bounding box center [15, 174] width 11 height 9
click at [29, 145] on button "button" at bounding box center [28, 147] width 4 height 4
click at [15, 147] on button at bounding box center [15, 147] width 11 height 9
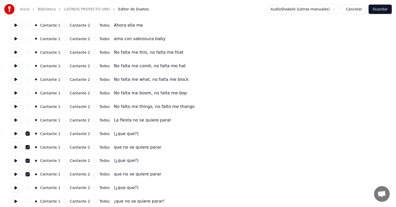
click at [16, 189] on button at bounding box center [15, 187] width 11 height 9
click at [28, 188] on button "button" at bounding box center [28, 188] width 4 height 4
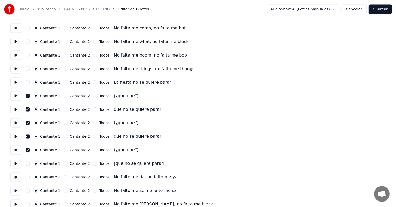
scroll to position [871, 0]
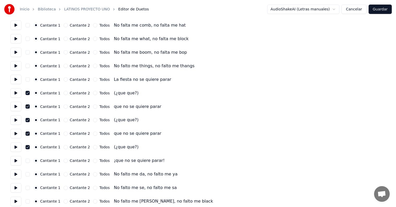
click at [13, 160] on button at bounding box center [15, 160] width 11 height 9
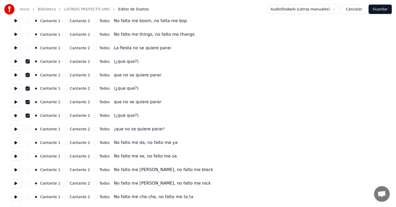
scroll to position [903, 0]
click at [15, 182] on button at bounding box center [15, 183] width 11 height 9
click at [14, 194] on button at bounding box center [15, 196] width 11 height 9
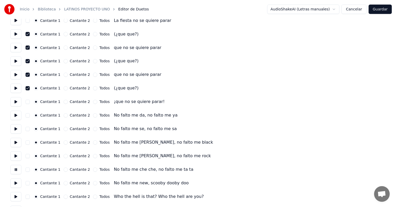
scroll to position [945, 0]
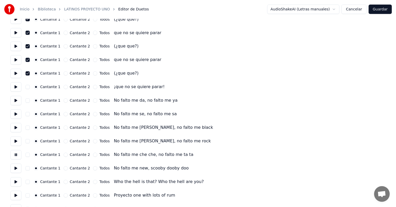
click at [14, 170] on button at bounding box center [15, 168] width 11 height 9
click at [18, 183] on button at bounding box center [15, 181] width 11 height 9
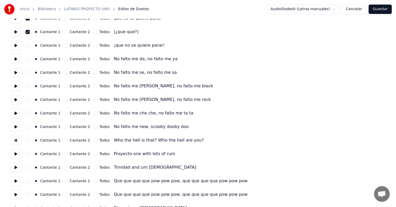
scroll to position [987, 0]
click at [19, 157] on button at bounding box center [15, 153] width 11 height 9
click at [17, 167] on button at bounding box center [15, 167] width 11 height 9
click at [17, 181] on button at bounding box center [15, 180] width 11 height 9
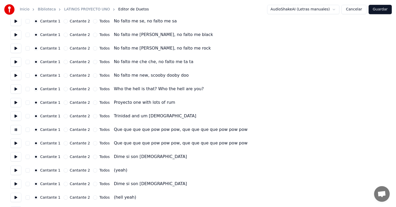
scroll to position [1038, 0]
click at [17, 142] on button at bounding box center [15, 142] width 11 height 9
click at [16, 153] on button at bounding box center [15, 156] width 11 height 9
click at [30, 170] on button "button" at bounding box center [28, 170] width 4 height 4
click at [16, 169] on button at bounding box center [15, 169] width 11 height 9
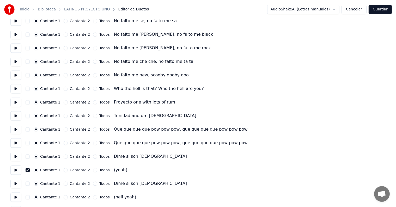
click at [17, 183] on button at bounding box center [15, 183] width 11 height 9
click at [30, 196] on button "button" at bounding box center [28, 197] width 4 height 4
click at [20, 195] on button at bounding box center [15, 196] width 11 height 9
click at [18, 199] on button at bounding box center [15, 196] width 11 height 9
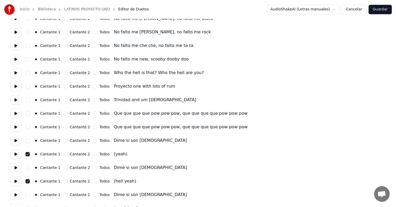
scroll to position [1055, 0]
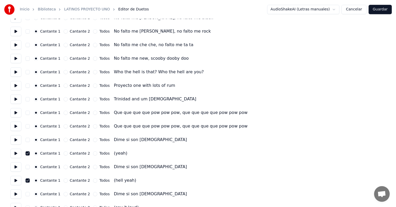
click at [15, 194] on button at bounding box center [15, 193] width 11 height 9
click at [30, 195] on button "button" at bounding box center [28, 194] width 4 height 4
click at [16, 194] on button at bounding box center [15, 193] width 11 height 9
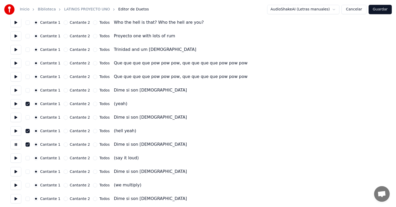
scroll to position [1106, 0]
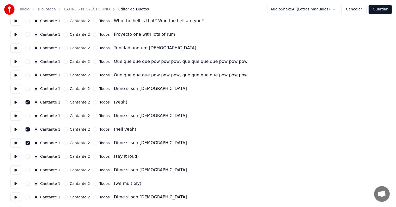
click at [16, 156] on button at bounding box center [15, 156] width 11 height 9
click at [17, 172] on button at bounding box center [15, 169] width 11 height 9
click at [18, 186] on button at bounding box center [15, 183] width 11 height 9
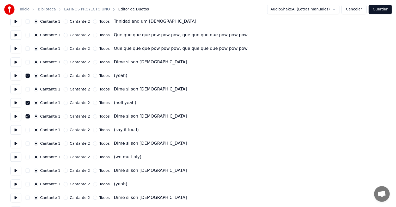
scroll to position [1134, 0]
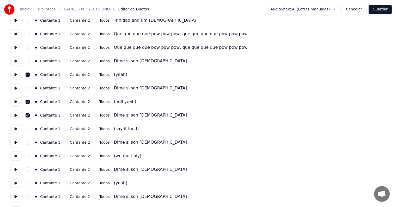
click at [13, 167] on button at bounding box center [15, 169] width 11 height 9
click at [15, 183] on button at bounding box center [15, 182] width 11 height 9
click at [16, 184] on button at bounding box center [15, 182] width 11 height 9
click at [16, 183] on button at bounding box center [15, 182] width 11 height 9
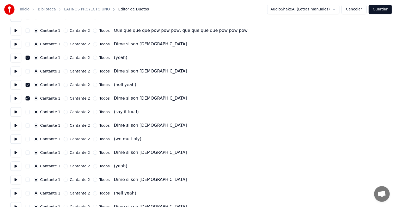
scroll to position [1151, 0]
click at [15, 191] on button at bounding box center [15, 192] width 11 height 9
click at [13, 181] on button at bounding box center [15, 179] width 11 height 9
click at [14, 192] on button at bounding box center [15, 192] width 11 height 9
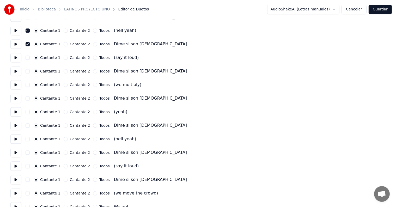
scroll to position [1206, 0]
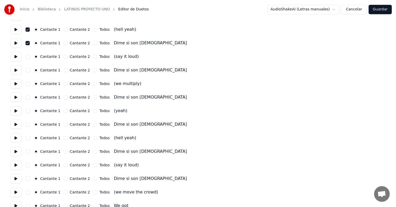
click at [11, 167] on button at bounding box center [15, 164] width 11 height 9
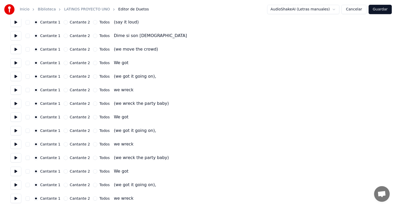
scroll to position [1347, 0]
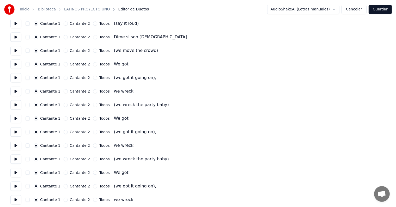
click at [17, 144] on button at bounding box center [15, 145] width 11 height 9
click at [18, 156] on button at bounding box center [15, 158] width 11 height 9
click at [19, 176] on button at bounding box center [15, 172] width 11 height 9
click at [15, 173] on button at bounding box center [15, 172] width 11 height 9
click at [13, 186] on button at bounding box center [15, 185] width 11 height 9
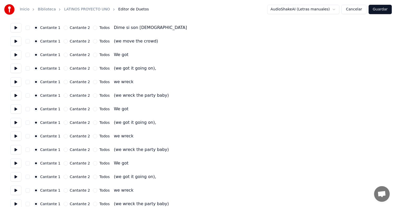
click at [16, 186] on button at bounding box center [15, 190] width 11 height 9
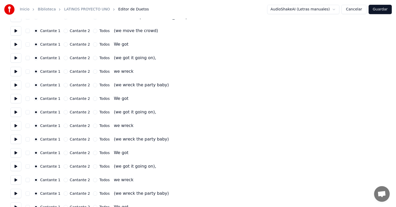
click at [15, 190] on button at bounding box center [15, 193] width 11 height 9
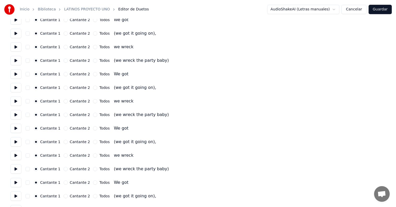
scroll to position [1392, 0]
click at [18, 197] on button at bounding box center [15, 195] width 11 height 9
click at [14, 181] on button at bounding box center [15, 181] width 11 height 9
click at [359, 11] on button "Cancelar" at bounding box center [354, 9] width 25 height 9
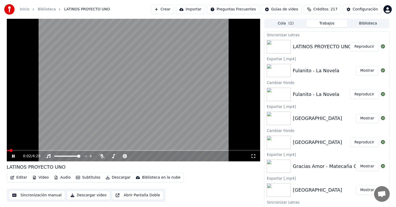
click at [10, 156] on div "0:02 / 4:26" at bounding box center [134, 156] width 250 height 5
click at [13, 156] on icon at bounding box center [17, 156] width 12 height 4
click at [365, 24] on div "Configuración Configuración" at bounding box center [363, 20] width 28 height 7
click at [373, 24] on button "Biblioteca" at bounding box center [368, 24] width 41 height 8
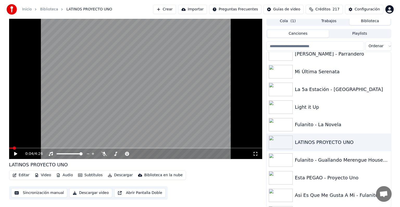
scroll to position [7328, 0]
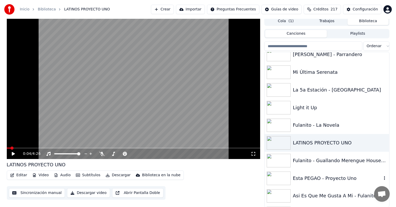
click at [323, 177] on div "Esta PEGAO - Proyecto Uno" at bounding box center [337, 178] width 89 height 7
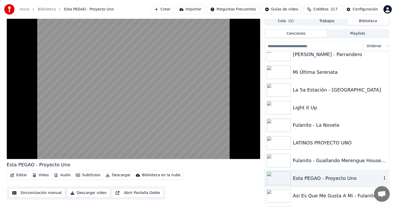
click at [18, 175] on button "Editar" at bounding box center [18, 175] width 21 height 7
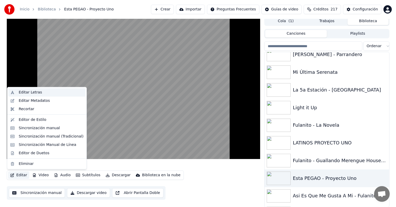
click at [17, 90] on div "Editar Letras" at bounding box center [46, 92] width 77 height 8
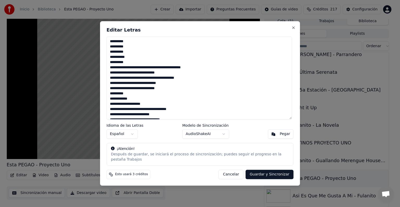
scroll to position [3, 0]
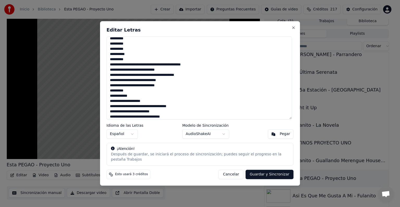
click at [232, 174] on button "Cancelar" at bounding box center [231, 174] width 25 height 9
type textarea "**********"
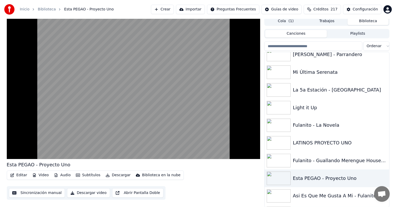
click at [65, 125] on video at bounding box center [134, 87] width 254 height 143
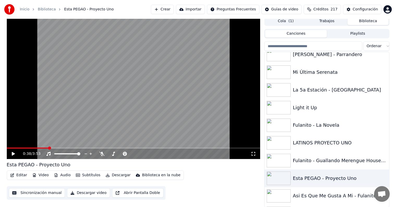
click at [102, 154] on icon at bounding box center [101, 154] width 5 height 4
click at [17, 175] on button "Editar" at bounding box center [18, 175] width 21 height 7
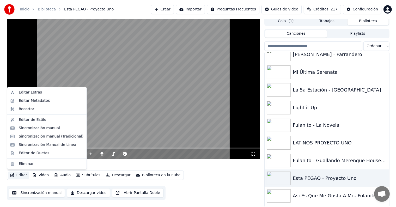
click at [19, 90] on div "Editar Letras" at bounding box center [30, 92] width 23 height 5
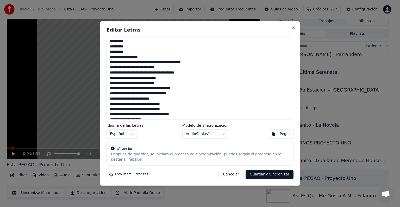
click at [14, 154] on div at bounding box center [200, 103] width 400 height 207
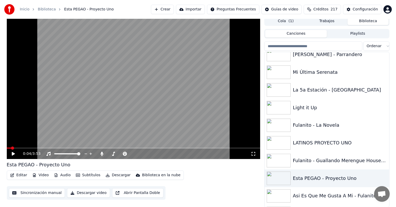
click at [10, 156] on div "0:04 / 3:53" at bounding box center [134, 153] width 250 height 5
click at [9, 154] on div "0:04 / 3:53" at bounding box center [134, 153] width 250 height 5
click at [14, 155] on icon at bounding box center [17, 154] width 12 height 4
click at [18, 175] on button "Editar" at bounding box center [18, 175] width 21 height 7
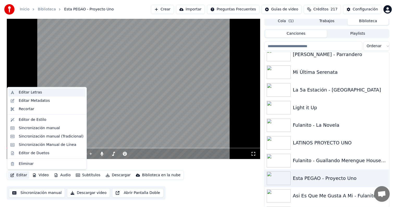
click at [17, 93] on div "Editar Letras" at bounding box center [46, 92] width 77 height 8
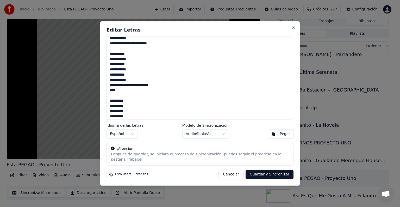
scroll to position [649, 0]
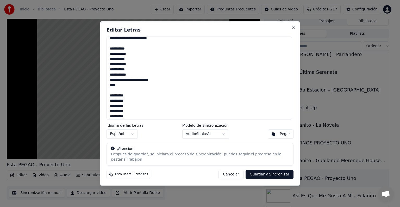
type textarea "**********"
click at [270, 172] on button "Guardar y Sincronizar" at bounding box center [270, 174] width 48 height 9
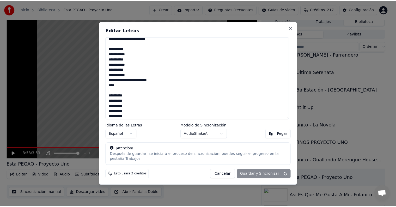
scroll to position [0, 0]
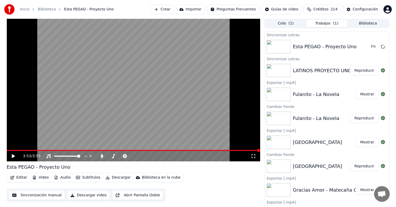
click at [20, 178] on button "Editar" at bounding box center [18, 177] width 21 height 7
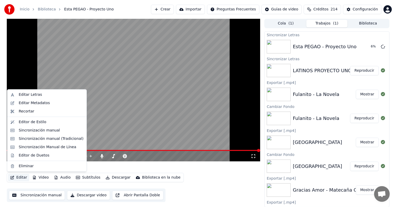
click at [17, 160] on div "Editor de Duetos" at bounding box center [46, 155] width 77 height 8
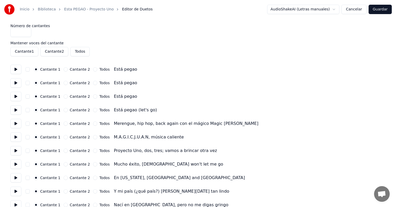
click at [17, 71] on button at bounding box center [15, 69] width 11 height 9
click at [29, 70] on button "button" at bounding box center [28, 69] width 4 height 4
click at [14, 80] on button at bounding box center [15, 82] width 11 height 9
click at [30, 82] on button "button" at bounding box center [28, 83] width 4 height 4
click at [16, 96] on button at bounding box center [15, 96] width 11 height 9
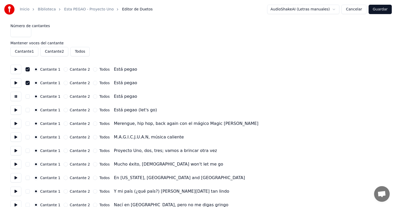
click at [30, 96] on button "button" at bounding box center [28, 96] width 4 height 4
click at [15, 110] on button at bounding box center [15, 109] width 11 height 9
click at [29, 110] on button "button" at bounding box center [28, 110] width 4 height 4
click at [16, 122] on button at bounding box center [15, 123] width 11 height 9
click at [15, 133] on button at bounding box center [15, 136] width 11 height 9
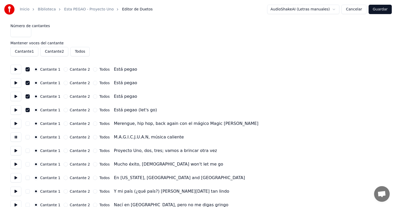
click at [20, 148] on button at bounding box center [15, 150] width 11 height 9
click at [18, 161] on button at bounding box center [15, 164] width 11 height 9
click at [17, 176] on button at bounding box center [15, 177] width 11 height 9
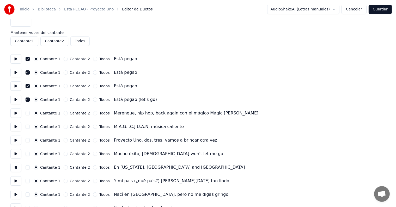
scroll to position [39, 0]
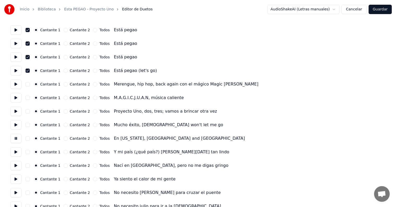
click at [14, 152] on button at bounding box center [15, 151] width 11 height 9
click at [17, 167] on button at bounding box center [15, 165] width 11 height 9
click at [15, 181] on button at bounding box center [15, 178] width 11 height 9
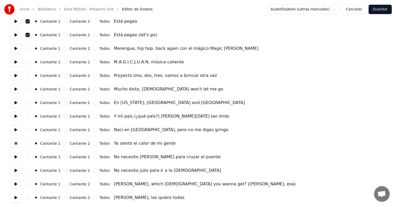
scroll to position [79, 0]
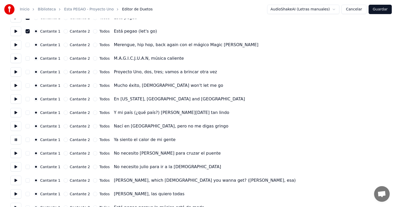
click at [15, 153] on button at bounding box center [15, 153] width 11 height 9
click at [13, 165] on button at bounding box center [15, 166] width 11 height 9
click at [15, 181] on button at bounding box center [15, 180] width 11 height 9
click at [14, 191] on button at bounding box center [15, 193] width 11 height 9
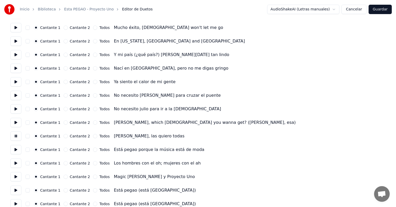
scroll to position [138, 0]
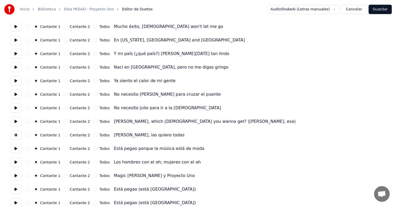
click at [18, 148] on button at bounding box center [15, 148] width 11 height 9
click at [16, 159] on button at bounding box center [15, 161] width 11 height 9
click at [15, 171] on button at bounding box center [15, 175] width 11 height 9
click at [17, 189] on button at bounding box center [15, 189] width 11 height 9
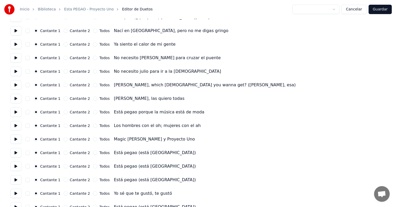
scroll to position [174, 0]
click at [16, 165] on button at bounding box center [15, 166] width 11 height 9
click at [15, 181] on button at bounding box center [15, 179] width 11 height 9
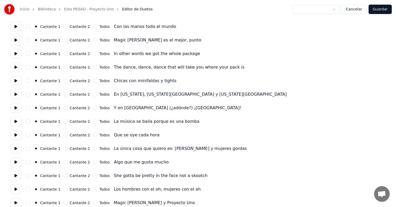
scroll to position [436, 0]
click at [354, 7] on button "Cancelar" at bounding box center [354, 9] width 25 height 9
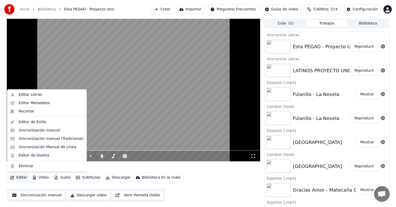
click at [18, 176] on button "Editar" at bounding box center [18, 177] width 21 height 7
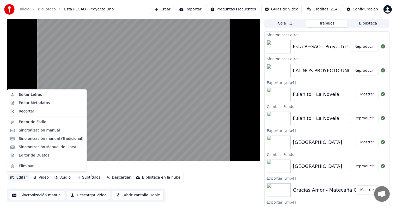
click at [17, 93] on div "Editar Letras" at bounding box center [46, 94] width 77 height 8
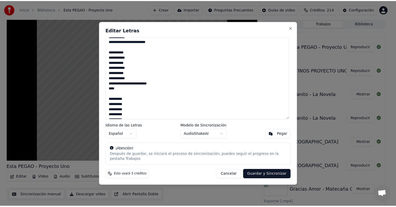
scroll to position [652, 0]
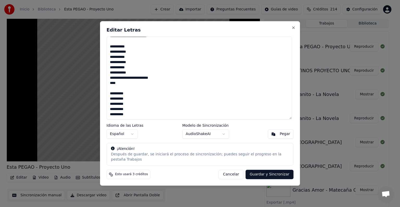
click at [241, 177] on div "Editar Letras Idioma de las Letras Español Modelo de Sincronización AudioShakeA…" at bounding box center [200, 103] width 200 height 165
click at [237, 170] on button "Cancelar" at bounding box center [231, 174] width 25 height 9
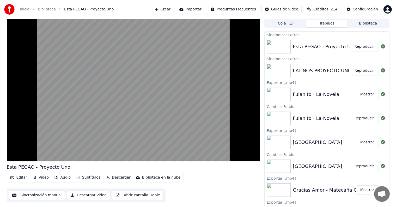
click at [131, 82] on video at bounding box center [134, 90] width 254 height 143
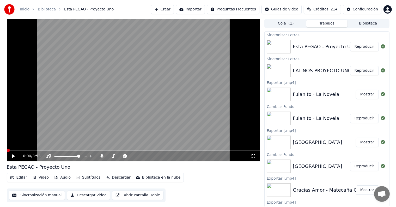
click at [18, 177] on button "Editar" at bounding box center [18, 177] width 21 height 7
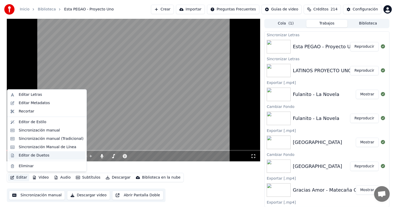
click at [16, 157] on div "Editor de Duetos" at bounding box center [46, 155] width 77 height 8
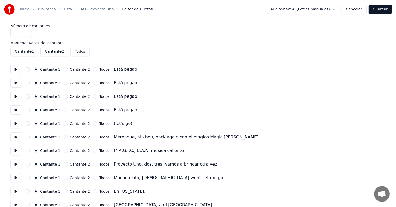
click at [29, 69] on button "button" at bounding box center [28, 69] width 4 height 4
click at [13, 71] on button at bounding box center [15, 69] width 11 height 9
click at [28, 82] on button "button" at bounding box center [28, 83] width 4 height 4
click at [14, 83] on button at bounding box center [15, 82] width 11 height 9
click at [14, 96] on button at bounding box center [15, 96] width 11 height 9
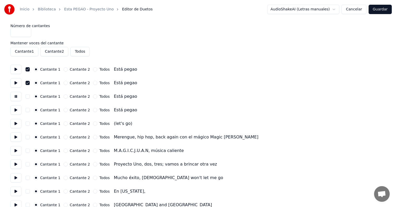
click at [30, 98] on button "button" at bounding box center [28, 96] width 4 height 4
click at [15, 106] on button at bounding box center [15, 109] width 11 height 9
click at [30, 108] on button "button" at bounding box center [28, 110] width 4 height 4
click at [15, 109] on button at bounding box center [15, 109] width 11 height 9
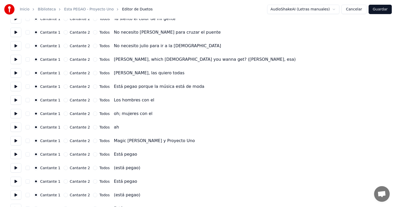
scroll to position [229, 0]
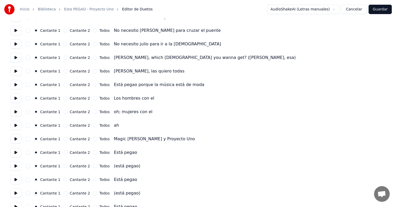
click at [30, 165] on button "button" at bounding box center [28, 166] width 4 height 4
click at [15, 168] on button at bounding box center [15, 165] width 11 height 9
click at [29, 179] on button "button" at bounding box center [28, 180] width 4 height 4
click at [16, 178] on button at bounding box center [15, 179] width 11 height 9
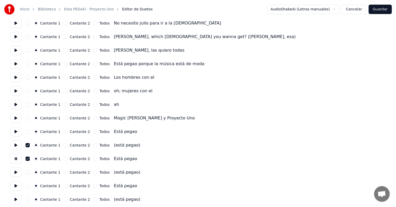
scroll to position [269, 0]
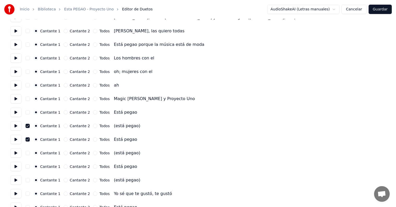
click at [30, 152] on button "button" at bounding box center [28, 153] width 4 height 4
click at [17, 153] on button at bounding box center [15, 152] width 11 height 9
click at [30, 167] on button "button" at bounding box center [28, 167] width 4 height 4
click at [14, 168] on button at bounding box center [15, 166] width 11 height 9
click at [20, 123] on button at bounding box center [15, 125] width 11 height 9
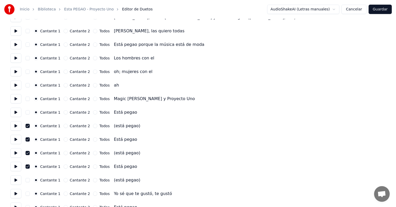
click at [29, 140] on button "button" at bounding box center [28, 139] width 4 height 4
click at [14, 139] on button at bounding box center [15, 139] width 11 height 9
click at [30, 167] on button "button" at bounding box center [28, 167] width 4 height 4
click at [15, 151] on button at bounding box center [15, 152] width 11 height 9
click at [15, 180] on button at bounding box center [15, 179] width 11 height 9
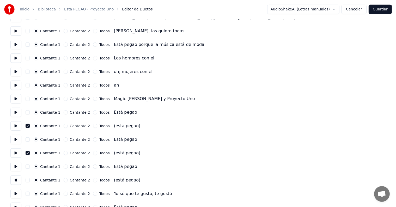
click at [29, 180] on button "button" at bounding box center [28, 180] width 4 height 4
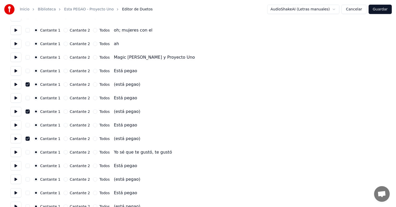
scroll to position [311, 0]
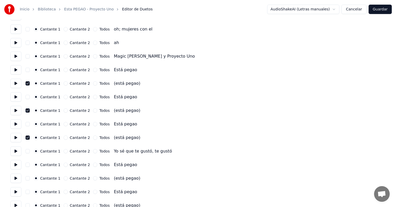
click at [18, 153] on button at bounding box center [15, 151] width 11 height 9
click at [29, 150] on button "button" at bounding box center [28, 151] width 4 height 4
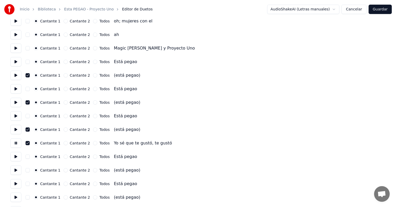
scroll to position [329, 0]
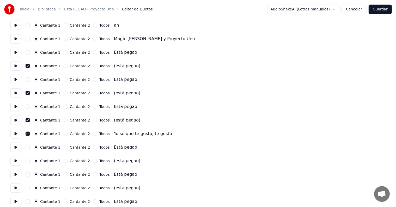
click at [28, 161] on button "button" at bounding box center [28, 161] width 4 height 4
click at [17, 161] on button at bounding box center [15, 160] width 11 height 9
click at [30, 188] on button "button" at bounding box center [28, 188] width 4 height 4
click at [17, 189] on button at bounding box center [15, 187] width 11 height 9
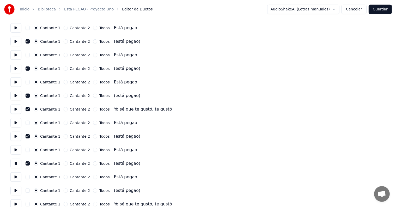
scroll to position [364, 0]
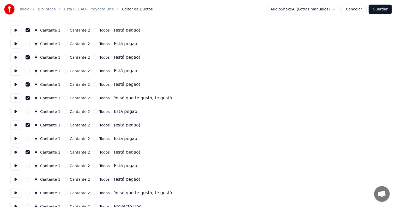
click at [28, 180] on button "button" at bounding box center [28, 179] width 4 height 4
click at [17, 180] on button at bounding box center [15, 179] width 11 height 9
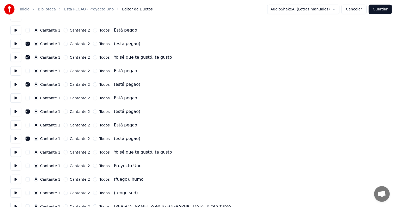
scroll to position [405, 0]
click at [16, 155] on button at bounding box center [15, 152] width 11 height 9
click at [30, 152] on button "button" at bounding box center [28, 152] width 4 height 4
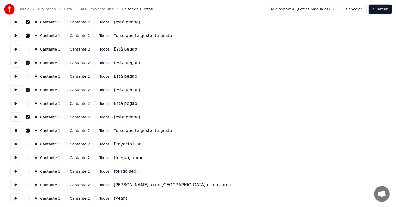
scroll to position [428, 0]
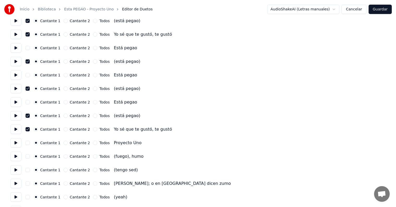
click at [17, 157] on button at bounding box center [15, 156] width 11 height 9
click at [16, 169] on button at bounding box center [15, 169] width 11 height 9
click at [30, 169] on button "button" at bounding box center [28, 170] width 4 height 4
click at [19, 172] on button at bounding box center [15, 169] width 11 height 9
click at [28, 171] on button "button" at bounding box center [28, 170] width 4 height 4
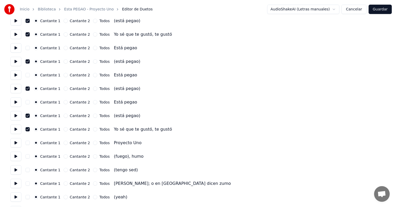
click at [15, 185] on button at bounding box center [15, 183] width 11 height 9
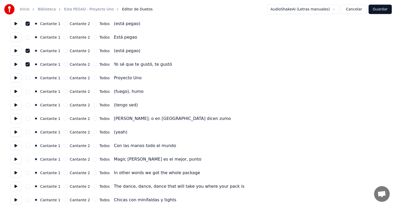
scroll to position [493, 0]
click at [14, 171] on button at bounding box center [15, 172] width 11 height 9
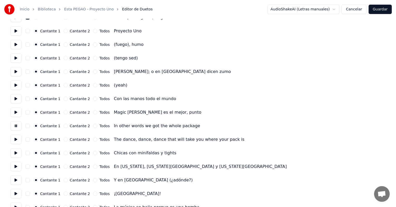
scroll to position [540, 0]
click at [17, 155] on button at bounding box center [15, 152] width 11 height 9
click at [16, 164] on button at bounding box center [15, 166] width 11 height 9
click at [17, 177] on button at bounding box center [15, 179] width 11 height 9
click at [14, 182] on button at bounding box center [15, 179] width 11 height 9
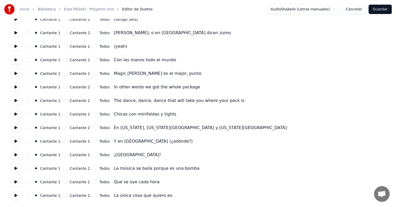
scroll to position [579, 0]
click at [15, 153] on button at bounding box center [15, 154] width 11 height 9
click at [30, 153] on button "button" at bounding box center [28, 155] width 4 height 4
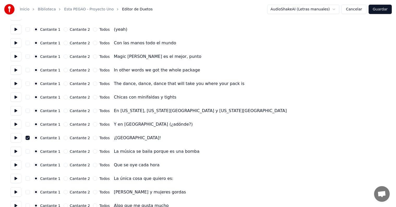
scroll to position [596, 0]
click at [14, 151] on button at bounding box center [15, 151] width 11 height 9
click at [15, 163] on button at bounding box center [15, 164] width 11 height 9
click at [15, 176] on button at bounding box center [15, 178] width 11 height 9
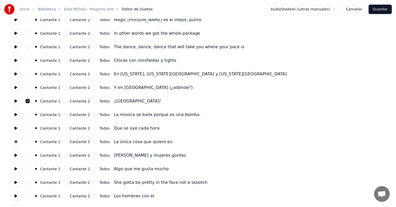
scroll to position [633, 0]
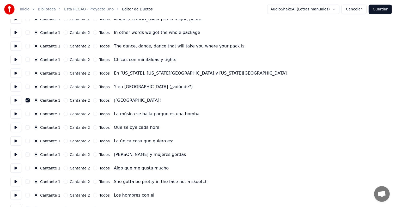
click at [29, 154] on button "button" at bounding box center [28, 155] width 4 height 4
click at [18, 154] on button at bounding box center [15, 154] width 11 height 9
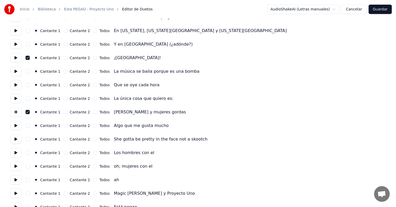
scroll to position [680, 0]
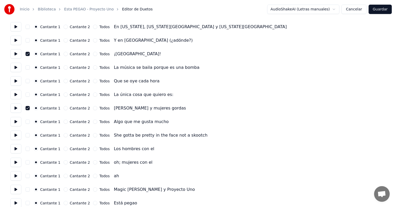
click at [17, 174] on button at bounding box center [15, 175] width 11 height 9
click at [28, 176] on button "button" at bounding box center [28, 176] width 4 height 4
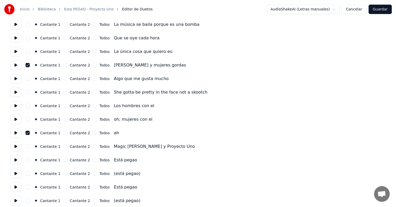
scroll to position [726, 0]
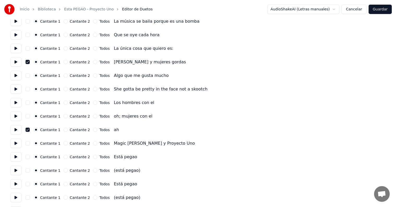
click at [15, 115] on button at bounding box center [15, 116] width 11 height 9
click at [30, 117] on button "button" at bounding box center [28, 116] width 4 height 4
click at [16, 115] on button at bounding box center [15, 116] width 11 height 9
click at [18, 118] on button at bounding box center [15, 116] width 11 height 9
click at [18, 133] on button at bounding box center [15, 129] width 11 height 9
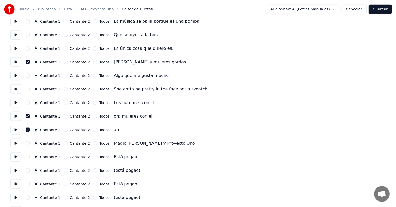
click at [14, 132] on button at bounding box center [15, 129] width 11 height 9
click at [11, 132] on button at bounding box center [15, 129] width 11 height 9
click at [29, 170] on button "button" at bounding box center [28, 170] width 4 height 4
click at [17, 172] on button at bounding box center [15, 170] width 11 height 9
click at [29, 197] on button "button" at bounding box center [28, 198] width 4 height 4
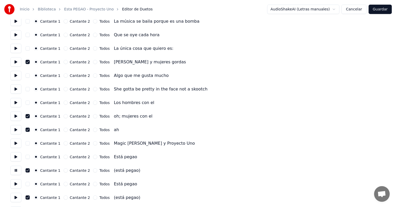
click at [15, 194] on button at bounding box center [15, 197] width 11 height 9
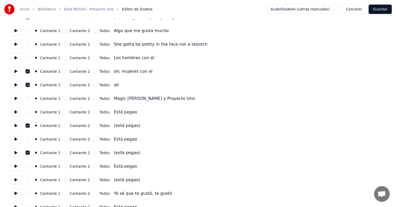
scroll to position [771, 0]
click at [28, 181] on button "button" at bounding box center [28, 180] width 4 height 4
click at [15, 180] on button at bounding box center [15, 179] width 11 height 9
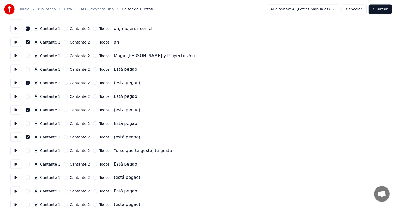
scroll to position [813, 0]
click at [30, 179] on button "button" at bounding box center [28, 178] width 4 height 4
click at [14, 175] on button at bounding box center [15, 177] width 11 height 9
click at [30, 151] on button "button" at bounding box center [28, 151] width 4 height 4
click at [18, 149] on button at bounding box center [15, 150] width 11 height 9
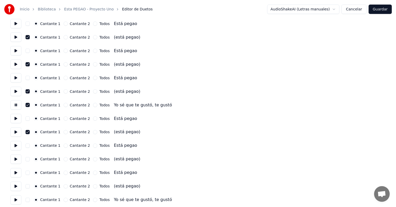
scroll to position [860, 0]
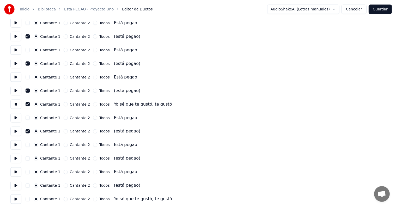
click at [29, 158] on button "button" at bounding box center [28, 158] width 4 height 4
click at [15, 159] on button at bounding box center [15, 158] width 11 height 9
click at [30, 185] on button "button" at bounding box center [28, 186] width 4 height 4
click at [16, 186] on button at bounding box center [15, 185] width 11 height 9
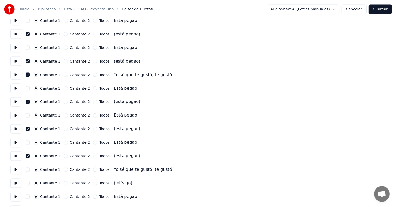
scroll to position [891, 0]
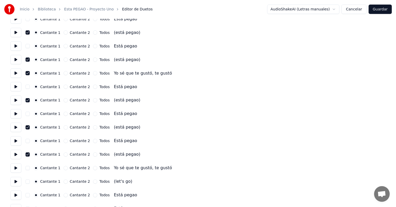
click at [30, 168] on button "button" at bounding box center [28, 168] width 4 height 4
click at [17, 167] on button at bounding box center [15, 167] width 11 height 9
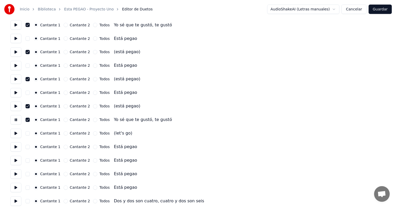
scroll to position [942, 0]
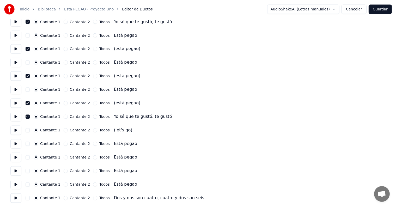
click at [29, 144] on button "button" at bounding box center [28, 144] width 4 height 4
click at [14, 146] on button at bounding box center [15, 143] width 11 height 9
click at [29, 157] on button "button" at bounding box center [28, 157] width 4 height 4
click at [15, 160] on button at bounding box center [15, 157] width 11 height 9
click at [29, 173] on button "button" at bounding box center [28, 171] width 4 height 4
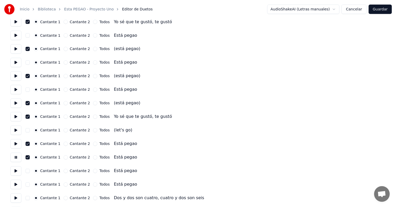
click at [15, 172] on button at bounding box center [15, 170] width 11 height 9
click at [29, 186] on button "button" at bounding box center [28, 184] width 4 height 4
click at [12, 186] on button at bounding box center [15, 184] width 11 height 9
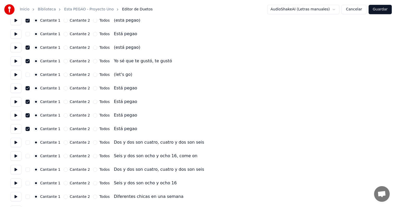
scroll to position [1012, 0]
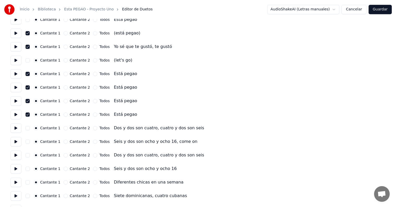
click at [16, 156] on button at bounding box center [15, 154] width 11 height 9
click at [29, 156] on button "button" at bounding box center [28, 155] width 4 height 4
click at [29, 168] on button "button" at bounding box center [28, 169] width 4 height 4
click at [15, 169] on button at bounding box center [15, 168] width 11 height 9
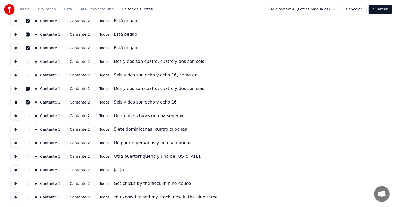
scroll to position [1079, 0]
click at [15, 171] on button at bounding box center [15, 169] width 11 height 9
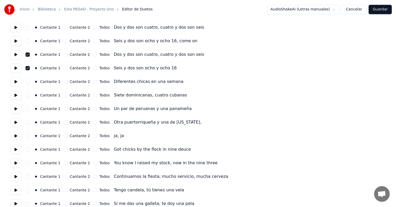
scroll to position [1113, 0]
click at [19, 148] on button at bounding box center [15, 148] width 11 height 9
click at [18, 161] on button at bounding box center [15, 162] width 11 height 9
click at [16, 173] on button at bounding box center [15, 176] width 11 height 9
click at [15, 190] on button at bounding box center [15, 189] width 11 height 9
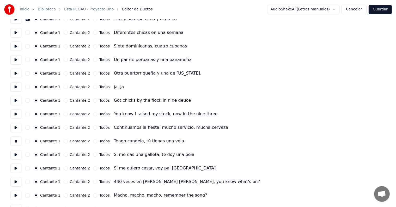
scroll to position [1164, 0]
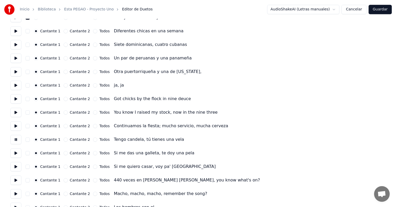
click at [16, 155] on button at bounding box center [15, 152] width 11 height 9
click at [16, 169] on button at bounding box center [15, 166] width 11 height 9
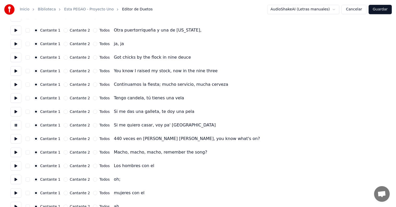
scroll to position [1206, 0]
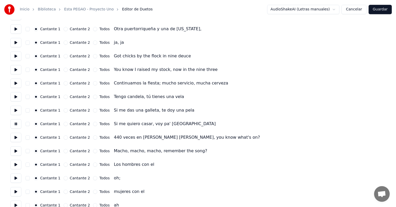
click at [16, 178] on button at bounding box center [15, 177] width 11 height 9
click at [29, 179] on button "button" at bounding box center [28, 178] width 4 height 4
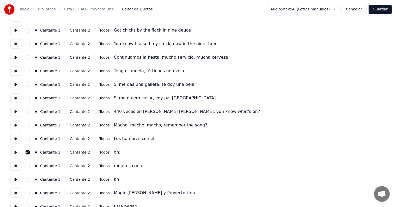
scroll to position [1233, 0]
click at [30, 177] on button "button" at bounding box center [28, 179] width 4 height 4
click at [17, 179] on button at bounding box center [15, 178] width 11 height 9
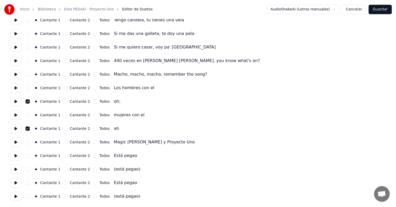
scroll to position [1283, 0]
click at [15, 158] on button at bounding box center [15, 155] width 11 height 9
click at [30, 170] on button "button" at bounding box center [28, 169] width 4 height 4
click at [17, 170] on button at bounding box center [15, 168] width 11 height 9
click at [29, 196] on button "button" at bounding box center [28, 196] width 4 height 4
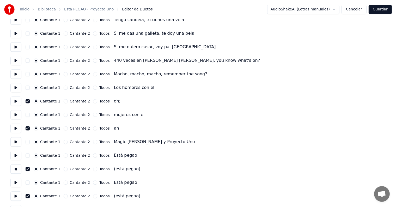
click at [15, 192] on button at bounding box center [15, 195] width 11 height 9
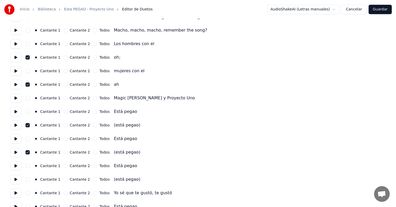
click at [30, 180] on button "button" at bounding box center [28, 179] width 4 height 4
click at [14, 180] on button at bounding box center [15, 179] width 11 height 9
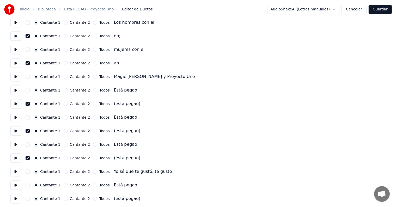
scroll to position [1348, 0]
click at [28, 171] on button "button" at bounding box center [28, 171] width 4 height 4
click at [14, 171] on button at bounding box center [15, 171] width 11 height 9
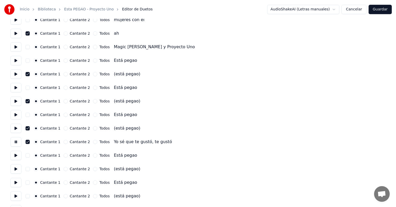
scroll to position [1378, 0]
click at [29, 169] on button "button" at bounding box center [28, 169] width 4 height 4
click at [15, 169] on button at bounding box center [15, 168] width 11 height 9
click at [30, 194] on button "button" at bounding box center [28, 196] width 4 height 4
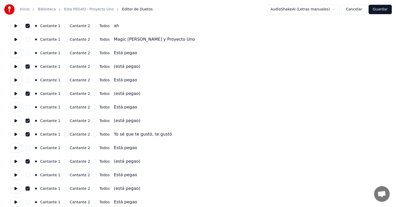
click at [17, 189] on button at bounding box center [15, 188] width 11 height 9
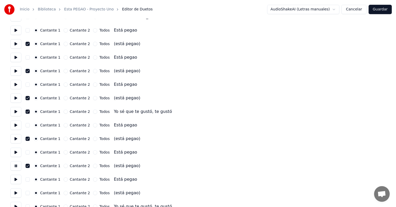
scroll to position [1426, 0]
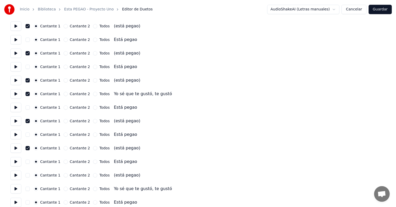
click at [37, 175] on circle "button" at bounding box center [36, 175] width 2 height 2
click at [29, 177] on button "button" at bounding box center [28, 175] width 4 height 4
click at [16, 176] on button at bounding box center [15, 175] width 11 height 9
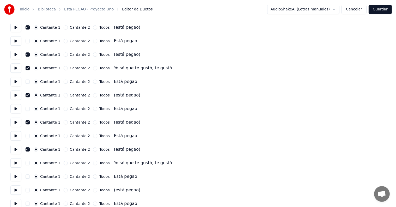
scroll to position [1453, 0]
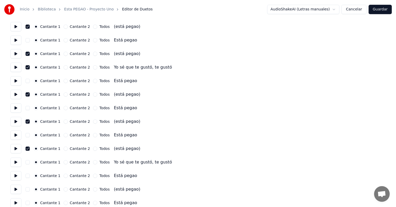
click at [16, 164] on button at bounding box center [15, 161] width 11 height 9
click at [30, 163] on button "button" at bounding box center [28, 162] width 4 height 4
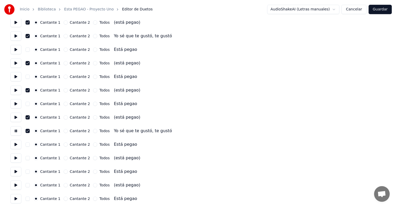
scroll to position [1485, 0]
click at [29, 158] on button "button" at bounding box center [28, 157] width 4 height 4
click at [14, 158] on button at bounding box center [15, 157] width 11 height 9
click at [30, 184] on button "button" at bounding box center [28, 184] width 4 height 4
click at [13, 184] on button at bounding box center [15, 184] width 11 height 9
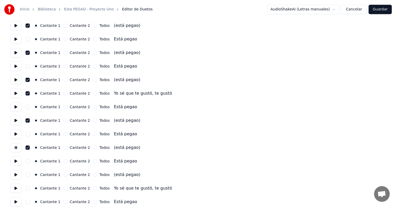
scroll to position [1523, 0]
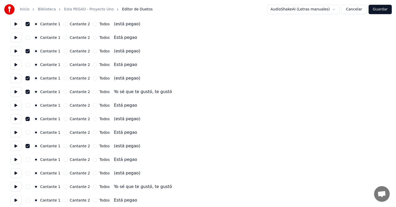
click at [30, 173] on button "button" at bounding box center [28, 173] width 4 height 4
click at [14, 172] on button at bounding box center [15, 172] width 11 height 9
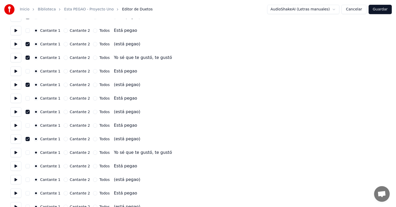
scroll to position [1558, 0]
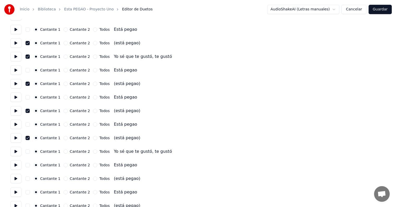
click at [28, 151] on button "button" at bounding box center [28, 151] width 4 height 4
click at [16, 153] on button at bounding box center [15, 151] width 11 height 9
click at [29, 180] on button "button" at bounding box center [28, 179] width 4 height 4
click at [15, 178] on button at bounding box center [15, 178] width 11 height 9
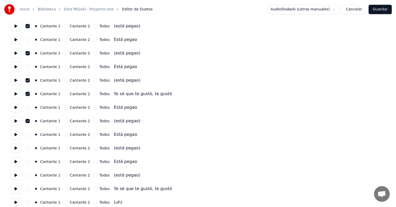
scroll to position [1617, 0]
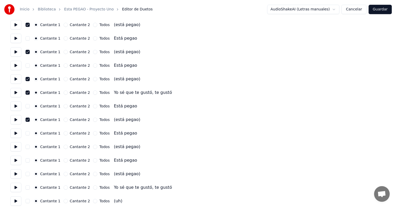
click at [28, 146] on button "button" at bounding box center [28, 147] width 4 height 4
click at [15, 147] on button at bounding box center [15, 146] width 11 height 9
click at [30, 172] on button "button" at bounding box center [28, 174] width 4 height 4
click at [13, 173] on button at bounding box center [15, 173] width 11 height 9
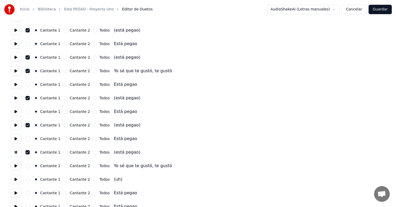
scroll to position [1639, 0]
click at [29, 165] on button "button" at bounding box center [28, 165] width 4 height 4
click at [15, 165] on button at bounding box center [15, 165] width 11 height 9
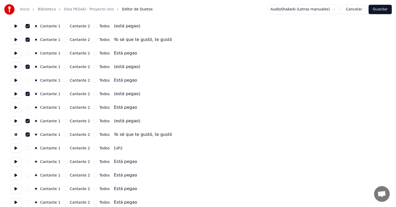
scroll to position [1672, 0]
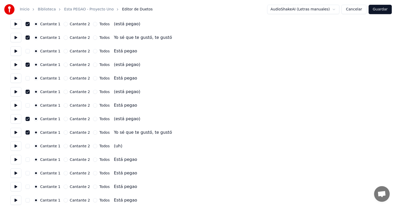
click at [30, 160] on button "button" at bounding box center [28, 159] width 4 height 4
click at [17, 159] on button at bounding box center [15, 159] width 11 height 9
click at [30, 173] on button "button" at bounding box center [28, 173] width 4 height 4
click at [14, 174] on button at bounding box center [15, 172] width 11 height 9
click at [18, 160] on button at bounding box center [15, 159] width 11 height 9
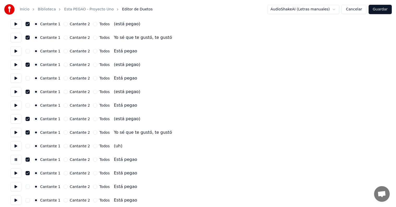
click at [17, 161] on button at bounding box center [15, 159] width 11 height 9
click at [30, 160] on button "button" at bounding box center [28, 159] width 4 height 4
click at [14, 176] on button at bounding box center [15, 172] width 11 height 9
click at [30, 173] on button "button" at bounding box center [28, 173] width 4 height 4
click at [16, 187] on button at bounding box center [15, 186] width 11 height 9
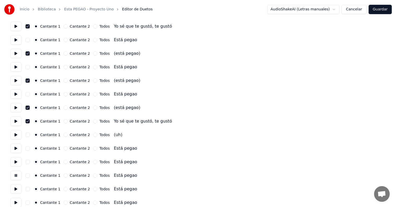
scroll to position [1684, 0]
click at [28, 174] on button "button" at bounding box center [28, 175] width 4 height 4
click at [14, 189] on button at bounding box center [15, 188] width 11 height 9
click at [30, 188] on button "button" at bounding box center [28, 188] width 4 height 4
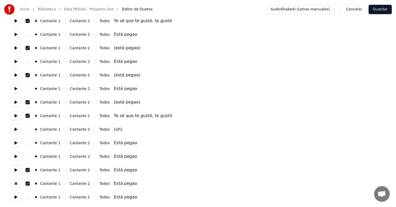
click at [29, 197] on button "button" at bounding box center [28, 197] width 4 height 4
click at [15, 196] on button at bounding box center [15, 196] width 11 height 9
click at [381, 10] on button "Guardar" at bounding box center [380, 9] width 23 height 9
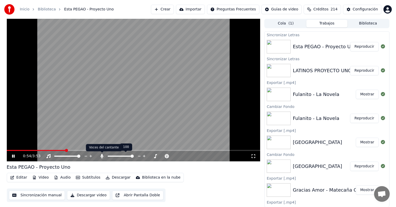
click at [102, 156] on icon at bounding box center [102, 156] width 3 height 4
click at [18, 176] on button "Editar" at bounding box center [18, 177] width 21 height 7
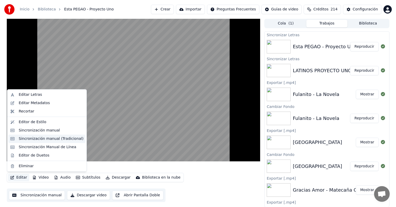
click at [24, 139] on div "Sincronización manual (Tradicional)" at bounding box center [51, 138] width 65 height 5
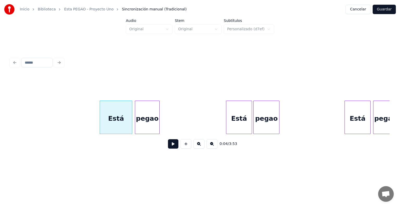
scroll to position [0, 179]
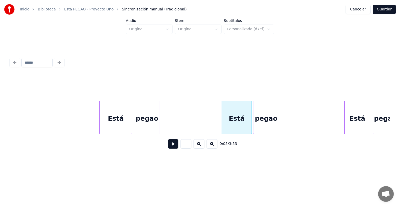
click at [346, 113] on div "Está" at bounding box center [358, 118] width 26 height 35
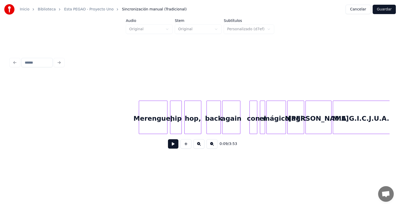
scroll to position [0, 1048]
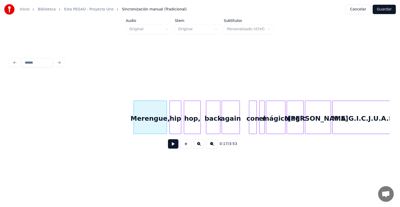
click at [168, 146] on button at bounding box center [173, 143] width 10 height 9
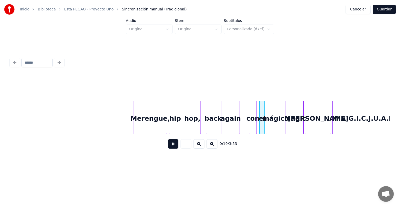
click at [171, 126] on div "hip" at bounding box center [175, 118] width 12 height 35
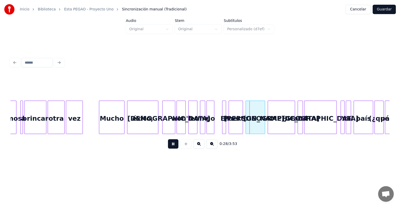
scroll to position [0, 1607]
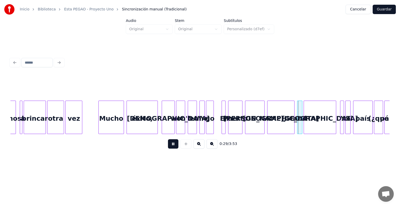
click at [225, 118] on div at bounding box center [225, 117] width 2 height 33
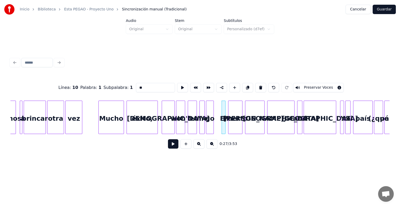
click at [326, 86] on button "Preservar Voces" at bounding box center [319, 87] width 51 height 9
click at [234, 121] on div "Puerto" at bounding box center [236, 118] width 14 height 35
click at [327, 87] on button "Preservar Voces" at bounding box center [319, 87] width 51 height 9
click at [253, 121] on div "[PERSON_NAME]," at bounding box center [255, 118] width 19 height 35
click at [325, 87] on button "Preservar Voces" at bounding box center [319, 87] width 51 height 9
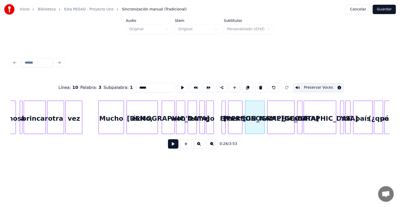
click at [289, 122] on div "[GEOGRAPHIC_DATA]" at bounding box center [281, 118] width 27 height 35
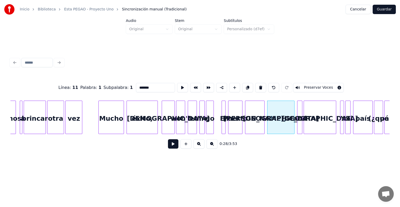
click at [222, 124] on div at bounding box center [223, 117] width 2 height 33
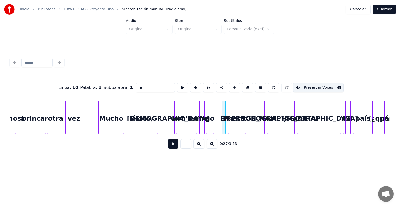
click at [329, 85] on button "Preservar Voces" at bounding box center [319, 87] width 51 height 9
click at [234, 122] on div "Puerto" at bounding box center [236, 118] width 14 height 35
click at [328, 86] on button "Preservar Voces" at bounding box center [319, 87] width 51 height 9
click at [252, 124] on div "[PERSON_NAME]," at bounding box center [255, 118] width 19 height 35
click at [326, 87] on button "Preservar Voces" at bounding box center [319, 87] width 51 height 9
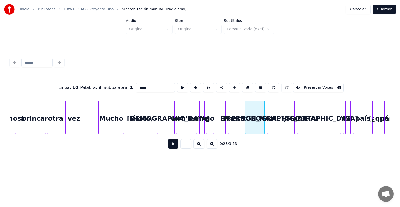
click at [285, 120] on div "[GEOGRAPHIC_DATA]" at bounding box center [281, 118] width 27 height 35
type input "*******"
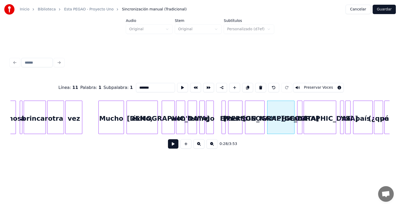
click at [168, 148] on button at bounding box center [173, 143] width 10 height 9
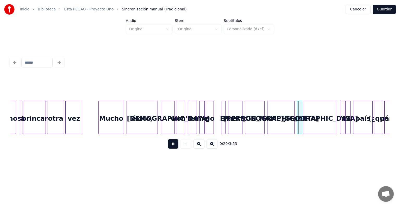
click at [168, 147] on button at bounding box center [173, 143] width 10 height 9
click at [222, 121] on div at bounding box center [223, 117] width 2 height 33
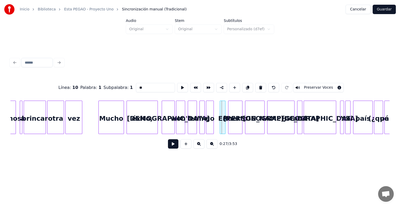
click at [223, 123] on div "En" at bounding box center [222, 118] width 5 height 35
click at [225, 122] on div "En" at bounding box center [222, 118] width 5 height 35
click at [246, 119] on div "[PERSON_NAME]," at bounding box center [255, 118] width 20 height 35
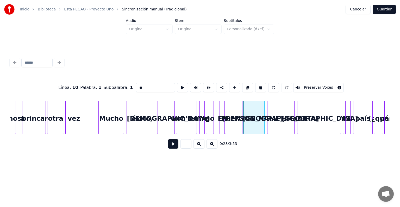
click at [221, 119] on div at bounding box center [221, 117] width 2 height 33
click at [327, 87] on button "Preservar Voces" at bounding box center [319, 87] width 51 height 9
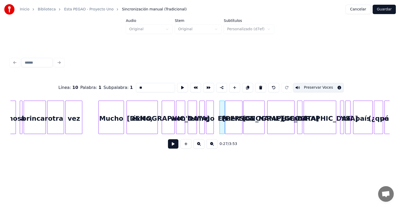
click at [226, 119] on div at bounding box center [227, 117] width 2 height 33
click at [329, 86] on button "Preservar Voces" at bounding box center [319, 87] width 51 height 9
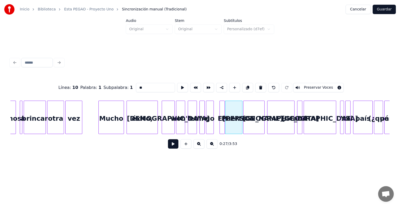
click at [252, 121] on div "[PERSON_NAME]," at bounding box center [254, 118] width 21 height 35
type input "*****"
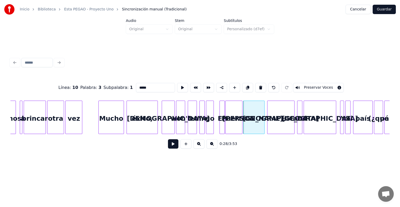
click at [328, 86] on button "Preservar Voces" at bounding box center [319, 87] width 51 height 9
click at [168, 145] on button at bounding box center [173, 143] width 10 height 9
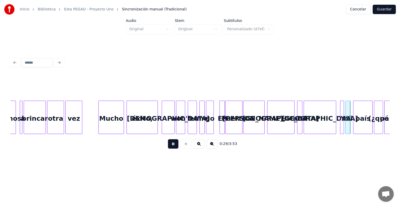
click at [168, 149] on button at bounding box center [173, 143] width 10 height 9
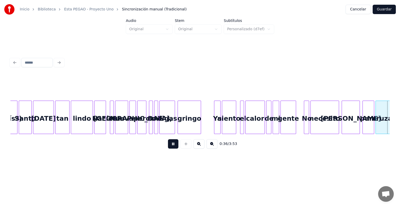
scroll to position [0, 2367]
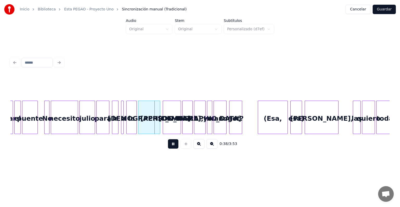
click at [200, 147] on button at bounding box center [199, 143] width 11 height 9
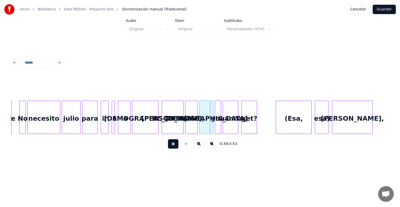
click at [196, 148] on button at bounding box center [199, 143] width 11 height 9
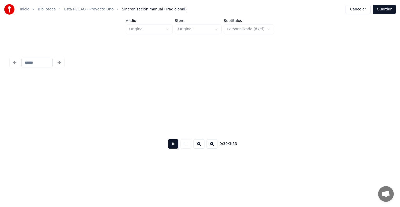
scroll to position [0, 3387]
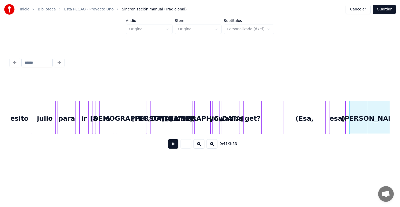
click at [285, 116] on div "(Esa," at bounding box center [304, 118] width 41 height 35
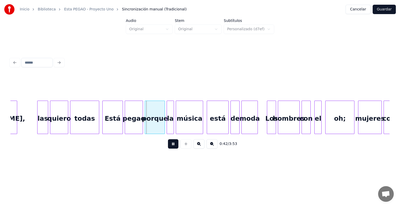
click at [106, 126] on div "Está" at bounding box center [113, 118] width 20 height 35
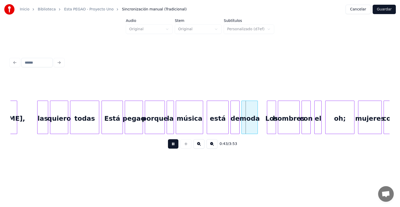
click at [334, 118] on div "oh;" at bounding box center [340, 118] width 29 height 35
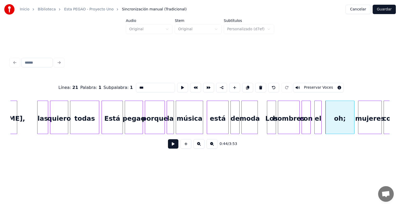
click at [319, 87] on button "Preservar Voces" at bounding box center [319, 87] width 51 height 9
click at [367, 118] on div "mujeres" at bounding box center [370, 118] width 23 height 35
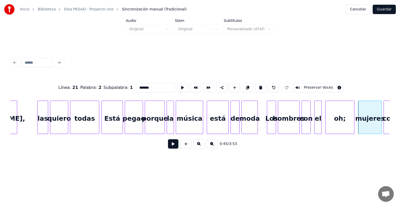
click at [337, 113] on div "oh;" at bounding box center [340, 118] width 29 height 35
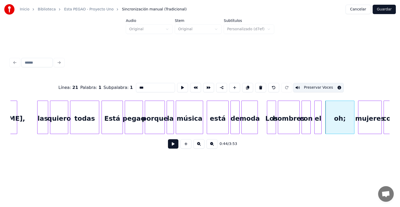
click at [321, 86] on button "Preservar Voces" at bounding box center [319, 87] width 51 height 9
click at [334, 113] on div "oh;" at bounding box center [340, 118] width 29 height 35
click at [368, 117] on div "mujeres" at bounding box center [370, 118] width 23 height 35
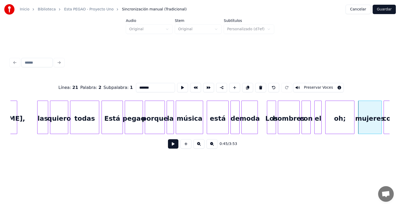
click at [342, 121] on div "oh;" at bounding box center [340, 118] width 29 height 35
type input "***"
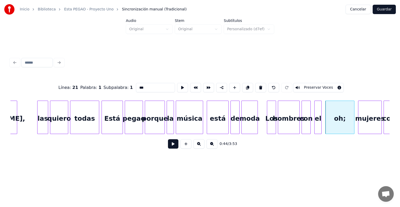
click at [317, 87] on button "Preservar Voces" at bounding box center [319, 87] width 51 height 9
click at [168, 147] on button at bounding box center [173, 143] width 10 height 9
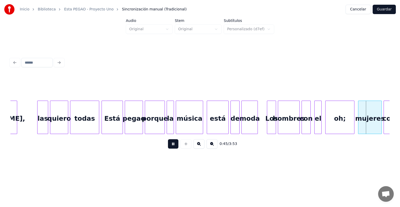
click at [168, 146] on button at bounding box center [173, 143] width 10 height 9
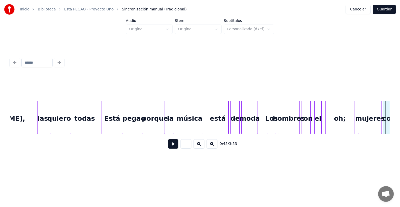
click at [168, 147] on button at bounding box center [173, 143] width 10 height 9
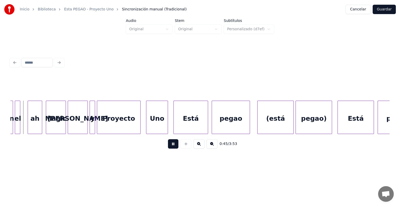
click at [168, 148] on button at bounding box center [173, 143] width 10 height 9
click at [31, 123] on div "ah" at bounding box center [32, 118] width 20 height 35
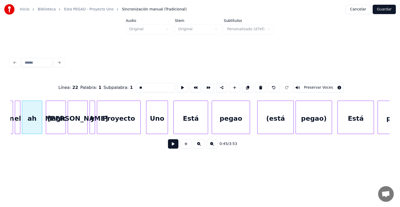
click at [313, 87] on button "Preservar Voces" at bounding box center [319, 87] width 51 height 9
click at [59, 119] on div "Magic" at bounding box center [56, 118] width 20 height 35
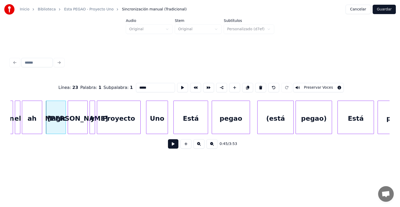
click at [313, 87] on button "Preservar Voces" at bounding box center [319, 87] width 51 height 9
click at [30, 121] on div "ah" at bounding box center [32, 118] width 20 height 35
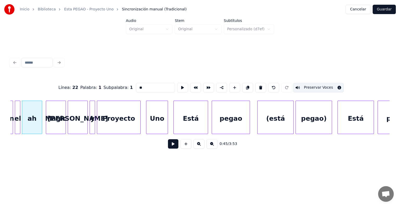
click at [311, 85] on button "Preservar Voces" at bounding box center [319, 87] width 51 height 9
click at [54, 123] on div "Magic" at bounding box center [56, 118] width 20 height 35
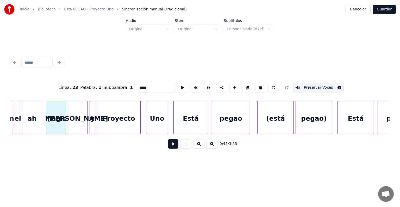
click at [311, 85] on button "Preservar Voces" at bounding box center [319, 87] width 51 height 9
click at [31, 120] on div "ah" at bounding box center [32, 118] width 20 height 35
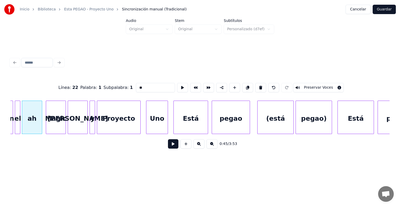
click at [316, 87] on button "Preservar Voces" at bounding box center [319, 87] width 51 height 9
click at [58, 122] on div "Magic" at bounding box center [56, 118] width 20 height 35
type input "*****"
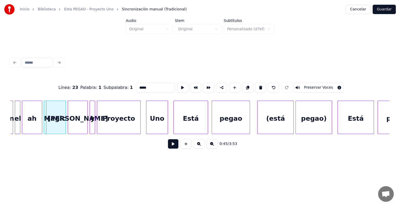
click at [47, 123] on div "Magic" at bounding box center [55, 118] width 22 height 35
click at [168, 149] on button at bounding box center [173, 143] width 10 height 9
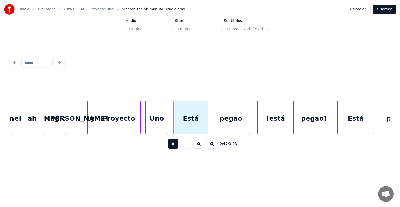
click at [147, 127] on div "Uno" at bounding box center [157, 118] width 22 height 35
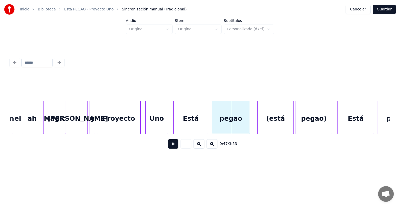
click at [175, 127] on div "Está" at bounding box center [191, 118] width 34 height 35
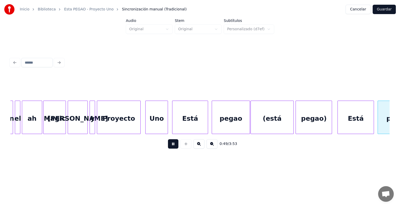
scroll to position [0, 4530]
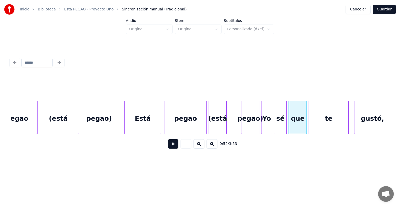
click at [211, 121] on div "(está" at bounding box center [217, 118] width 17 height 35
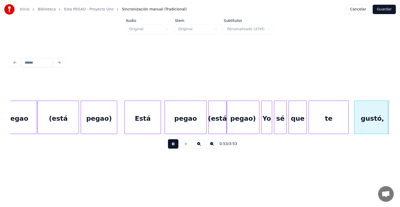
scroll to position [0, 4911]
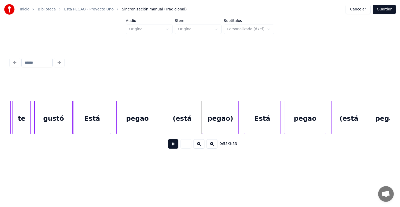
click at [119, 124] on div "pegao" at bounding box center [137, 118] width 41 height 35
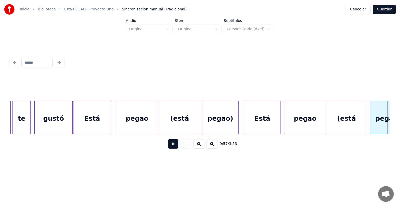
scroll to position [0, 5291]
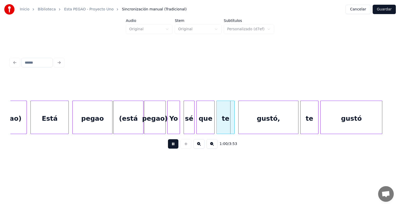
click at [165, 126] on div at bounding box center [165, 117] width 2 height 33
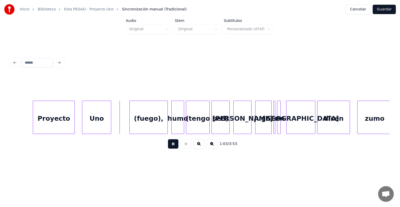
click at [135, 125] on div "(fuego)," at bounding box center [149, 118] width 38 height 35
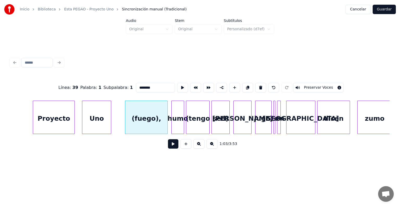
click at [311, 85] on button "Preservar Voces" at bounding box center [319, 87] width 51 height 9
click at [176, 123] on div "humo" at bounding box center [178, 118] width 12 height 35
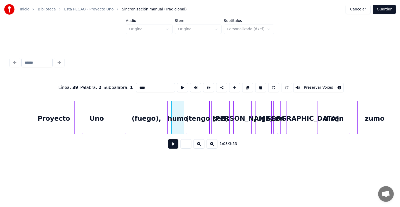
click at [311, 86] on button "Preservar Voces" at bounding box center [319, 87] width 51 height 9
click at [141, 117] on div "(fuego)," at bounding box center [146, 118] width 42 height 35
type input "********"
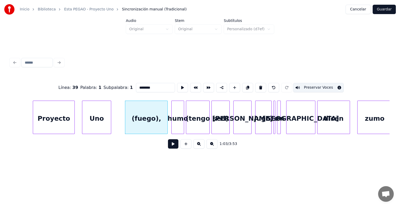
click at [380, 9] on button "Guardar" at bounding box center [384, 9] width 23 height 9
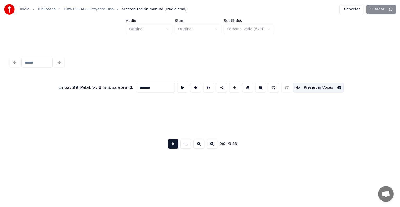
scroll to position [0, 385]
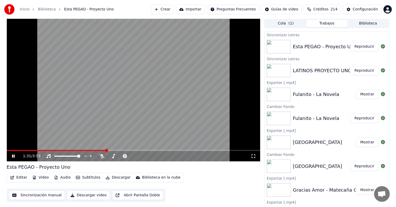
click at [17, 178] on button "Editar" at bounding box center [18, 177] width 21 height 7
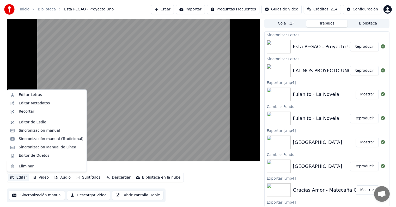
click at [19, 139] on div "Sincronización manual (Tradicional)" at bounding box center [51, 138] width 65 height 5
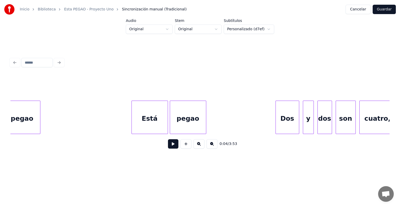
scroll to position [0, 10532]
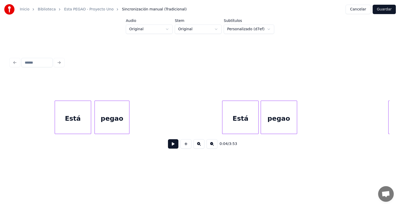
click at [237, 120] on div "Está" at bounding box center [241, 118] width 36 height 35
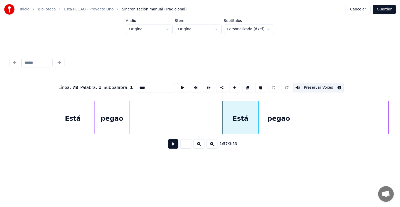
click at [168, 143] on button at bounding box center [173, 143] width 10 height 9
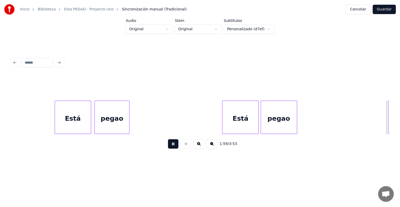
scroll to position [0, 10912]
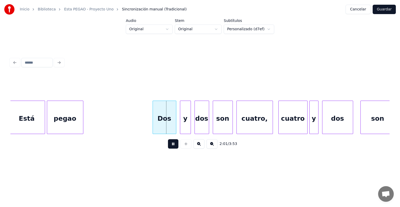
click at [168, 144] on button at bounding box center [173, 143] width 10 height 9
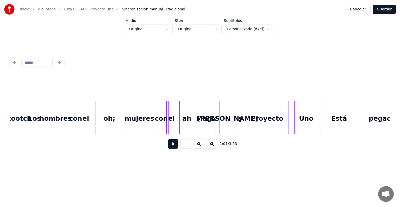
scroll to position [0, 8001]
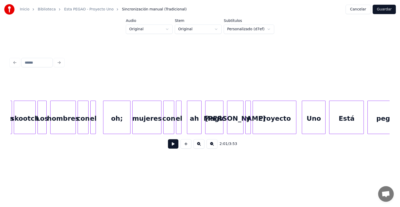
click at [118, 123] on div "oh;" at bounding box center [117, 118] width 27 height 35
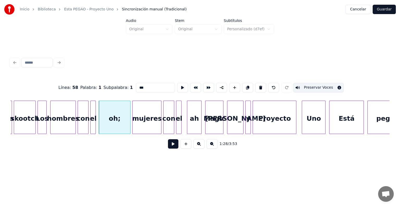
click at [93, 122] on div "el" at bounding box center [93, 118] width 5 height 35
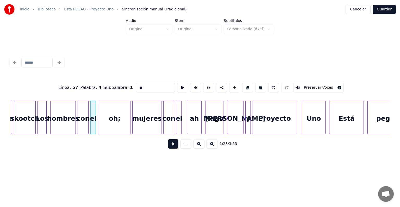
click at [82, 122] on div "con" at bounding box center [83, 118] width 10 height 35
click at [145, 114] on div "mujeres" at bounding box center [147, 118] width 29 height 35
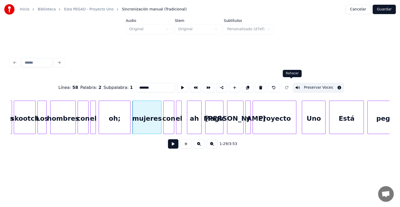
click at [305, 88] on button "Preservar Voces" at bounding box center [319, 87] width 51 height 9
click at [169, 127] on div "con" at bounding box center [169, 118] width 10 height 35
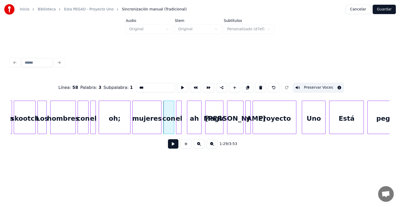
click at [312, 87] on button "Preservar Voces" at bounding box center [319, 87] width 51 height 9
click at [178, 129] on div at bounding box center [178, 117] width 2 height 33
click at [307, 87] on button "Preservar Voces" at bounding box center [319, 87] width 51 height 9
click at [152, 122] on div "mujeres" at bounding box center [147, 118] width 29 height 35
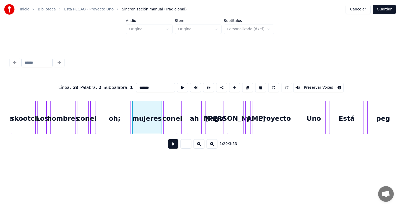
click at [304, 88] on button "Preservar Voces" at bounding box center [319, 87] width 51 height 9
click at [168, 123] on div "con" at bounding box center [169, 118] width 10 height 35
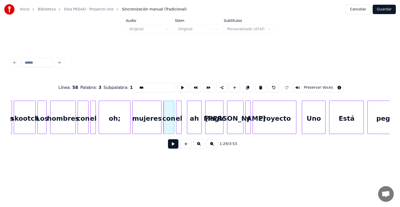
click at [308, 87] on button "Preservar Voces" at bounding box center [319, 87] width 51 height 9
click at [179, 122] on div "el" at bounding box center [179, 118] width 5 height 35
click at [312, 84] on button "Preservar Voces" at bounding box center [319, 87] width 51 height 9
click at [153, 125] on div "mujeres" at bounding box center [147, 118] width 29 height 35
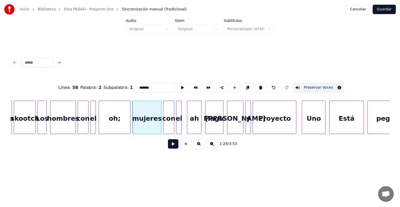
click at [317, 83] on button "Preservar Voces" at bounding box center [319, 87] width 51 height 9
click at [165, 120] on div at bounding box center [165, 117] width 2 height 33
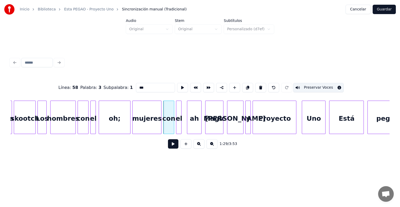
click at [305, 86] on button "Preservar Voces" at bounding box center [319, 87] width 51 height 9
click at [179, 126] on div "el" at bounding box center [179, 118] width 5 height 35
click at [308, 85] on button "Preservar Voces" at bounding box center [319, 87] width 51 height 9
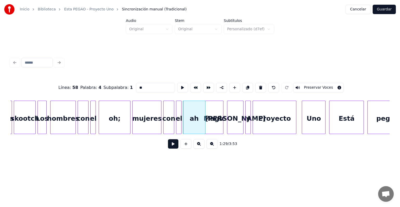
click at [193, 122] on div "ah" at bounding box center [194, 118] width 22 height 35
type input "**"
click at [168, 146] on button at bounding box center [173, 143] width 10 height 9
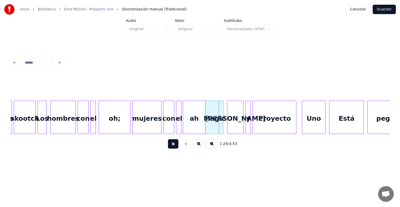
click at [168, 149] on button at bounding box center [173, 143] width 10 height 9
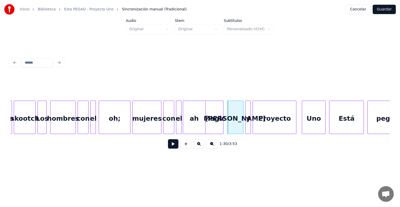
click at [168, 149] on button at bounding box center [173, 143] width 10 height 9
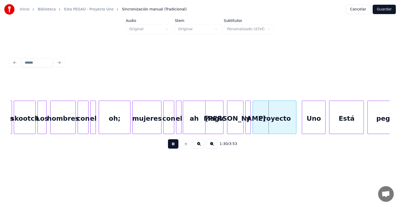
click at [168, 149] on button at bounding box center [173, 143] width 10 height 9
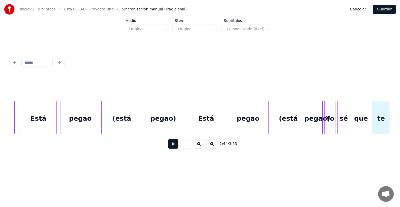
scroll to position [0, 9525]
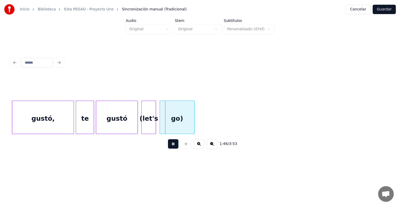
click at [145, 128] on div "(let's" at bounding box center [149, 118] width 14 height 35
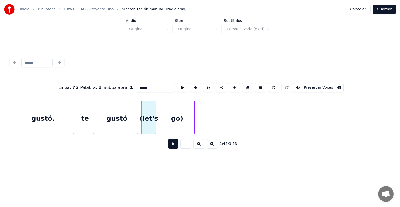
click at [381, 9] on button "Guardar" at bounding box center [384, 9] width 23 height 9
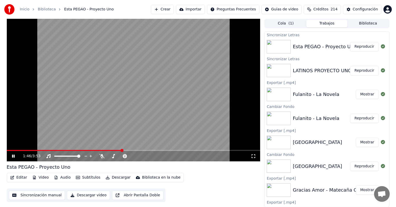
click at [122, 150] on span at bounding box center [134, 150] width 254 height 1
click at [109, 150] on span at bounding box center [58, 150] width 102 height 1
click at [21, 178] on button "Editar" at bounding box center [18, 177] width 21 height 7
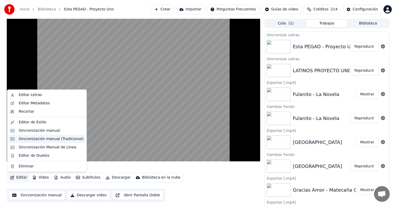
click at [23, 140] on div "Sincronización manual (Tradicional)" at bounding box center [51, 138] width 65 height 5
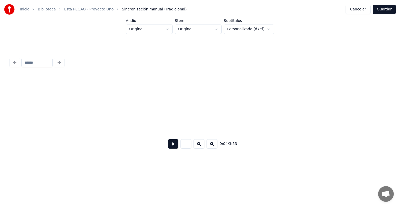
click at [387, 11] on button "Guardar" at bounding box center [384, 9] width 23 height 9
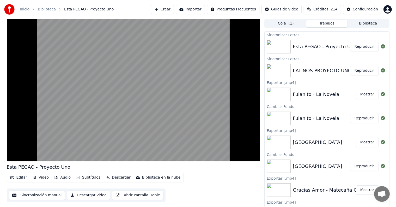
click at [28, 141] on video at bounding box center [134, 90] width 254 height 143
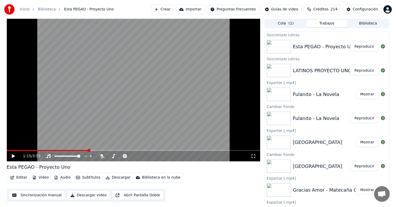
click at [12, 158] on icon at bounding box center [13, 156] width 3 height 4
click at [19, 179] on button "Editar" at bounding box center [18, 177] width 21 height 7
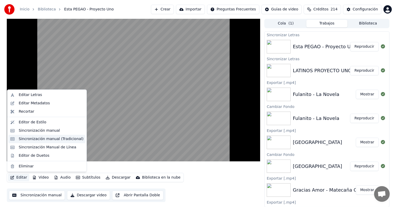
click at [28, 138] on div "Sincronización manual (Tradicional)" at bounding box center [51, 138] width 65 height 5
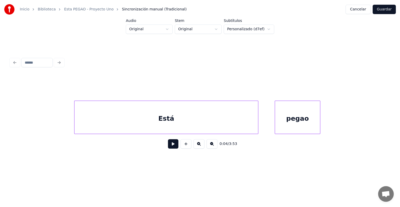
scroll to position [0, 19366]
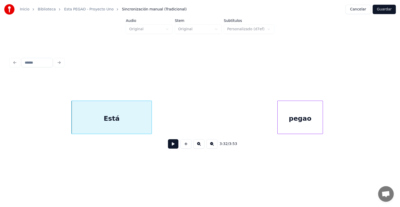
click at [121, 120] on div "Está" at bounding box center [112, 118] width 80 height 35
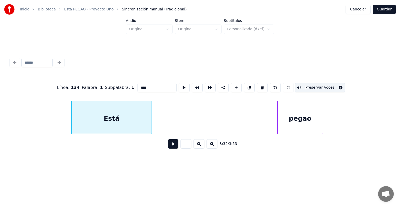
click at [168, 145] on button at bounding box center [173, 143] width 10 height 9
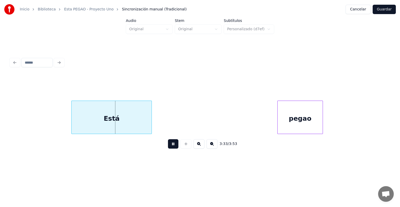
click at [110, 120] on div "Está" at bounding box center [112, 118] width 80 height 35
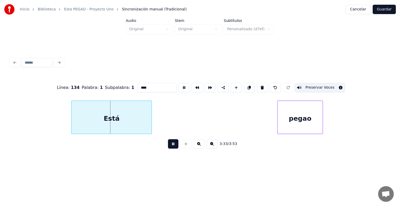
click at [143, 85] on input "****" at bounding box center [157, 87] width 39 height 9
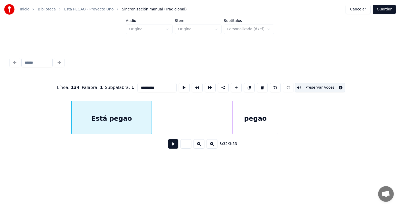
click at [233, 121] on div "pegao" at bounding box center [256, 117] width 46 height 33
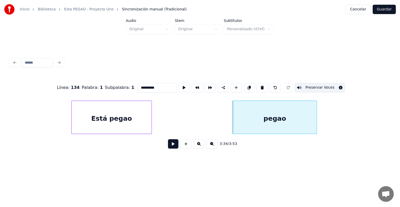
click at [316, 130] on div at bounding box center [316, 117] width 2 height 33
click at [237, 117] on div "pegao" at bounding box center [275, 118] width 84 height 35
click at [138, 84] on input "*****" at bounding box center [157, 87] width 39 height 9
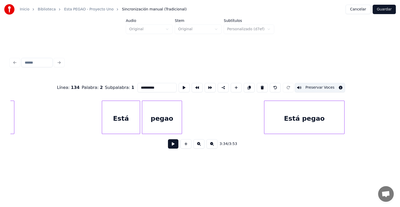
scroll to position [0, 19172]
click at [129, 115] on div "Está" at bounding box center [123, 118] width 38 height 35
type input "****"
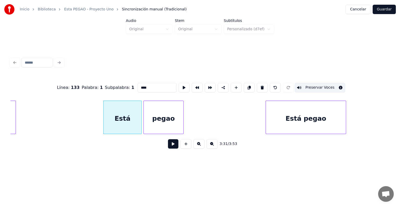
click at [104, 117] on div "Está" at bounding box center [123, 118] width 38 height 35
click at [168, 148] on button at bounding box center [173, 143] width 10 height 9
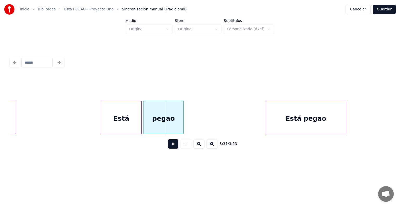
click at [168, 147] on button at bounding box center [173, 143] width 10 height 9
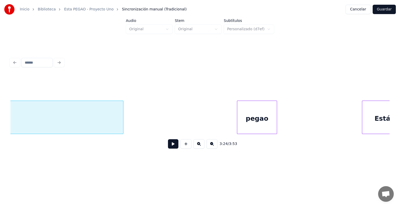
scroll to position [0, 18911]
click at [248, 118] on div "pegao" at bounding box center [256, 118] width 40 height 35
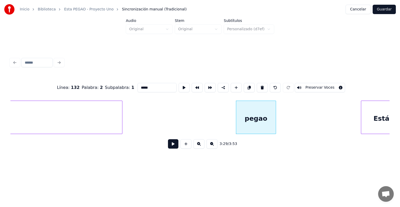
click at [171, 147] on button at bounding box center [173, 143] width 10 height 9
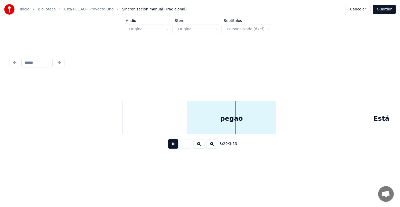
click at [201, 121] on div "pegao" at bounding box center [231, 118] width 89 height 35
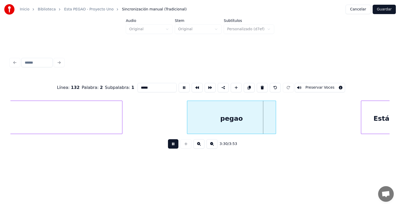
click at [138, 86] on input "*****" at bounding box center [157, 87] width 39 height 9
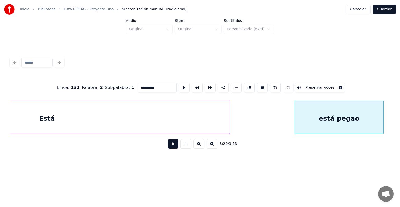
click at [130, 124] on div "Está" at bounding box center [47, 118] width 366 height 35
type input "****"
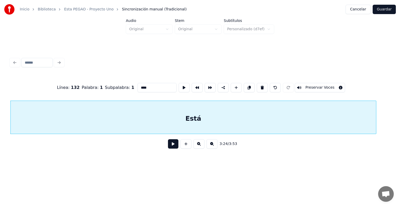
click at [168, 145] on button at bounding box center [173, 143] width 10 height 9
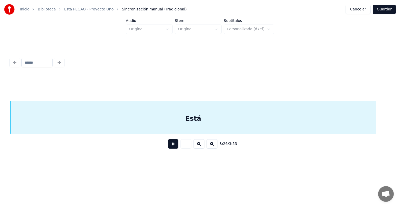
click at [99, 120] on div "Está" at bounding box center [194, 118] width 366 height 35
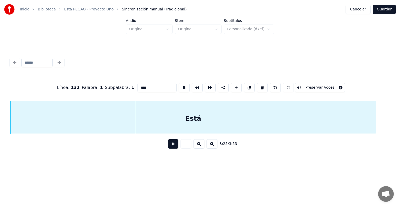
click at [168, 149] on button at bounding box center [173, 143] width 10 height 9
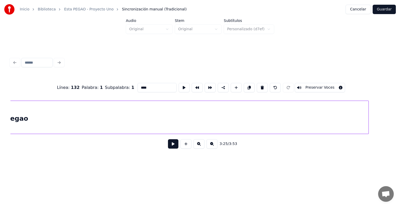
click at [88, 121] on div "pegao" at bounding box center [17, 118] width 704 height 35
type input "*****"
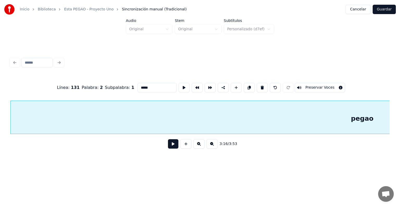
click at [168, 145] on button at bounding box center [173, 143] width 10 height 9
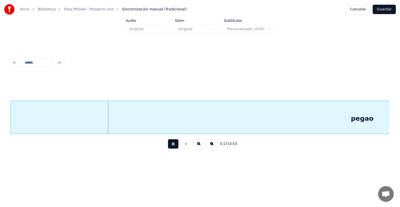
click at [168, 146] on button at bounding box center [173, 143] width 10 height 9
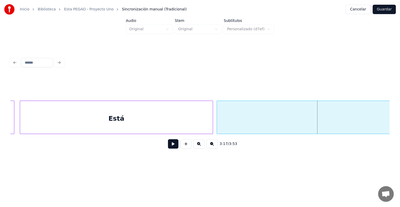
scroll to position [0, 17719]
click at [82, 120] on div "Está" at bounding box center [119, 118] width 193 height 35
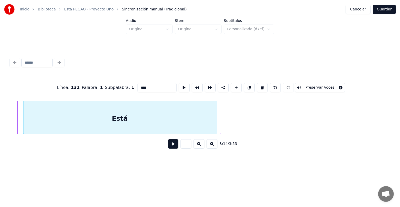
click at [168, 144] on button at bounding box center [173, 143] width 10 height 9
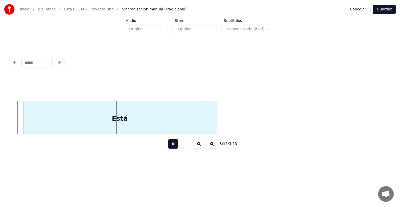
click at [114, 121] on div "Está" at bounding box center [119, 118] width 193 height 35
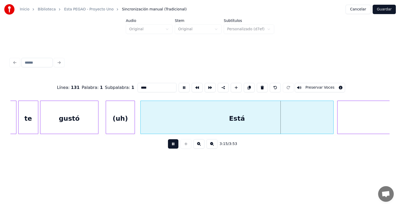
scroll to position [0, 17602]
click at [65, 119] on div "gustó" at bounding box center [70, 118] width 58 height 35
type input "*****"
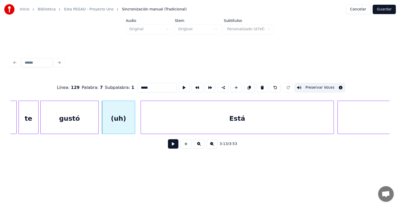
click at [168, 149] on button at bounding box center [173, 143] width 10 height 9
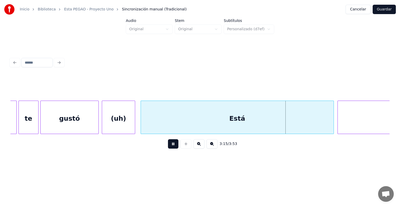
click at [189, 109] on div "Está" at bounding box center [237, 118] width 193 height 35
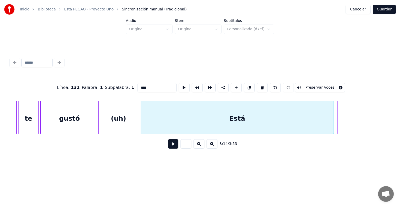
click at [171, 149] on button at bounding box center [173, 143] width 10 height 9
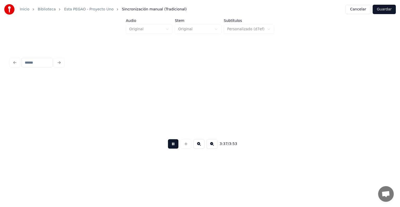
scroll to position [0, 19883]
click at [169, 147] on button at bounding box center [173, 143] width 10 height 9
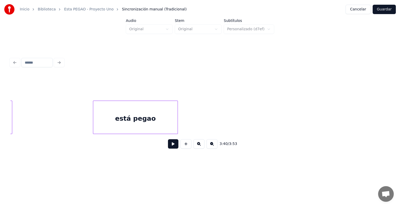
scroll to position [0, 19326]
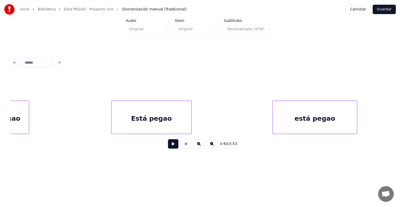
click at [331, 121] on div "está pegao" at bounding box center [315, 118] width 84 height 35
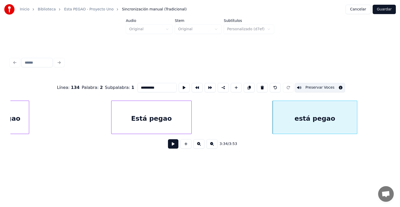
drag, startPoint x: 136, startPoint y: 87, endPoint x: 111, endPoint y: 85, distance: 24.9
click at [111, 85] on div "**********" at bounding box center [200, 88] width 380 height 26
click at [132, 116] on div "Está pegao" at bounding box center [152, 118] width 80 height 35
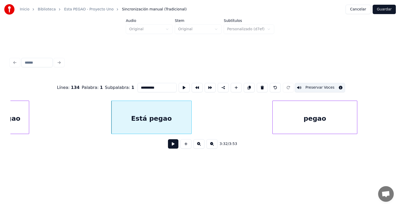
drag, startPoint x: 135, startPoint y: 86, endPoint x: 173, endPoint y: 87, distance: 38.3
click at [173, 87] on div "**********" at bounding box center [200, 88] width 380 height 26
type input "****"
click at [301, 124] on div at bounding box center [302, 117] width 2 height 33
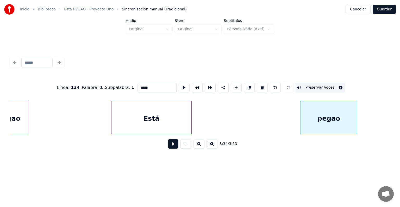
click at [169, 111] on div "Está" at bounding box center [152, 118] width 80 height 35
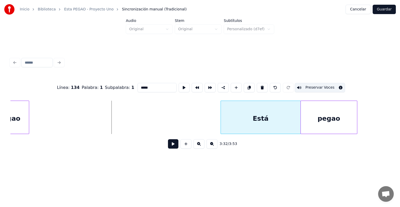
click at [279, 116] on div "Está" at bounding box center [261, 118] width 80 height 35
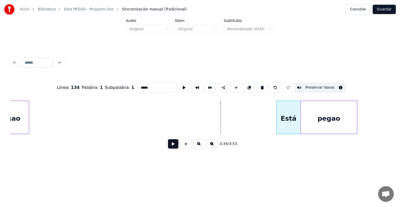
click at [277, 124] on div at bounding box center [278, 117] width 2 height 33
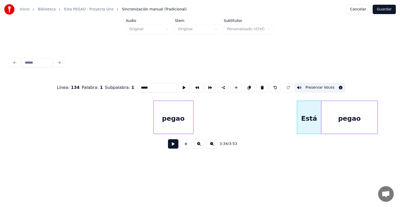
click at [167, 124] on div "pegao" at bounding box center [174, 118] width 40 height 35
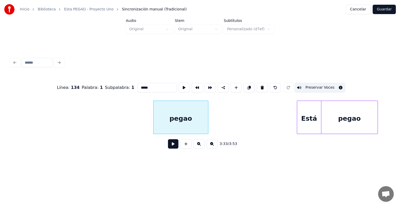
click at [208, 125] on div at bounding box center [208, 117] width 2 height 33
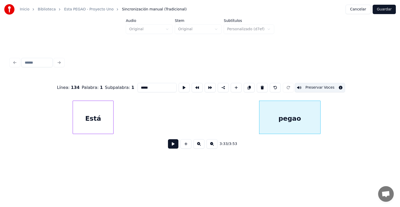
scroll to position [0, 19199]
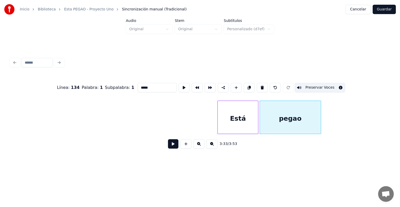
click at [227, 119] on div "Está" at bounding box center [238, 118] width 40 height 35
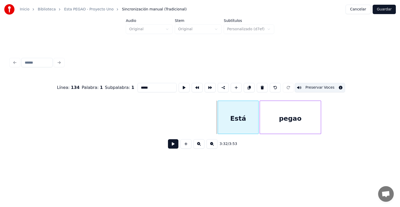
click at [218, 124] on div "Está" at bounding box center [238, 117] width 41 height 33
click at [238, 126] on div at bounding box center [238, 117] width 2 height 33
click at [168, 147] on button at bounding box center [173, 143] width 10 height 9
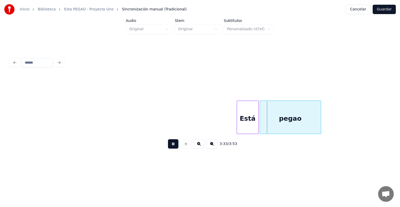
click at [168, 147] on button at bounding box center [173, 143] width 10 height 9
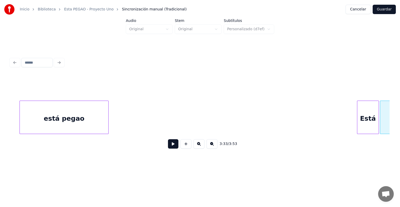
scroll to position [0, 19078]
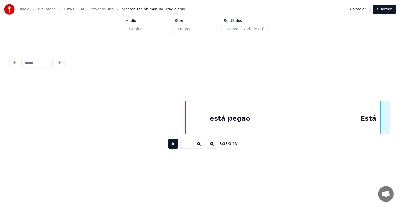
click at [232, 121] on div "está pegao" at bounding box center [230, 118] width 89 height 35
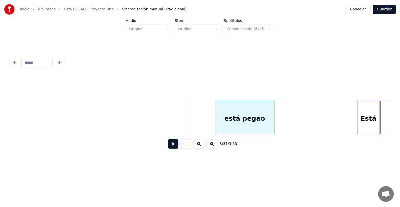
click at [215, 124] on div at bounding box center [216, 117] width 2 height 33
click at [236, 120] on div "está pegao" at bounding box center [244, 118] width 60 height 35
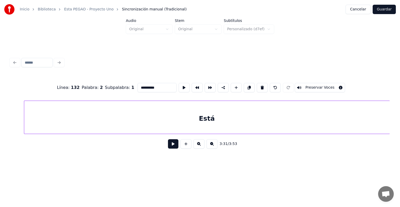
scroll to position [0, 18750]
click at [136, 121] on div "Está" at bounding box center [207, 118] width 366 height 35
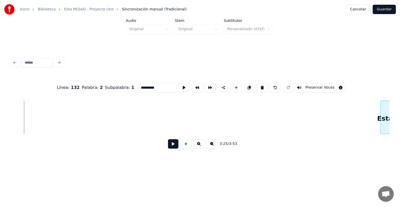
click at [382, 119] on div at bounding box center [382, 117] width 2 height 33
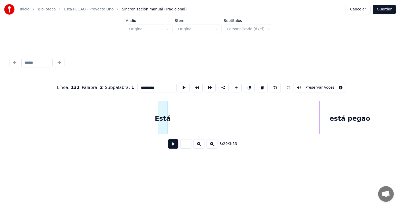
scroll to position [0, 18973]
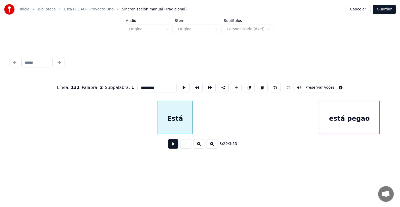
click at [193, 127] on div at bounding box center [192, 117] width 2 height 33
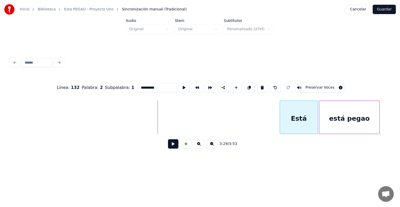
click at [301, 118] on div "Está" at bounding box center [299, 118] width 38 height 35
click at [297, 120] on div at bounding box center [298, 117] width 2 height 33
click at [171, 148] on button at bounding box center [173, 143] width 10 height 9
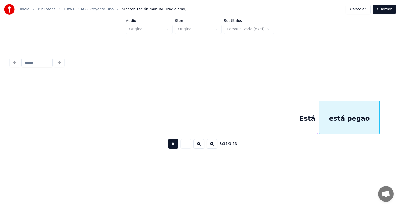
click at [168, 149] on button at bounding box center [173, 143] width 10 height 9
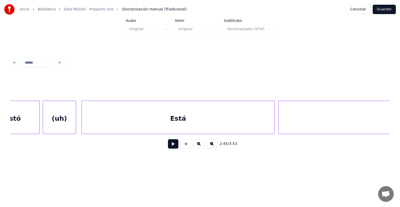
scroll to position [0, 17661]
click at [180, 129] on div "Está" at bounding box center [177, 118] width 193 height 35
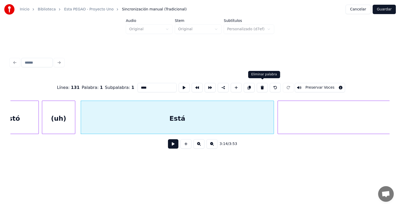
click at [263, 86] on button at bounding box center [262, 87] width 11 height 9
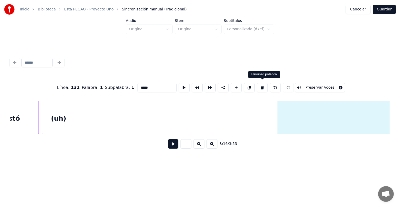
click at [259, 85] on button at bounding box center [262, 87] width 11 height 9
type input "****"
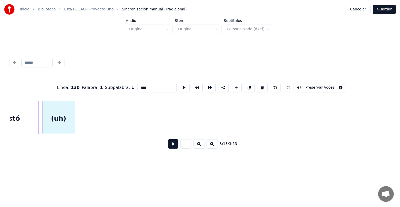
click at [168, 146] on button at bounding box center [173, 143] width 10 height 9
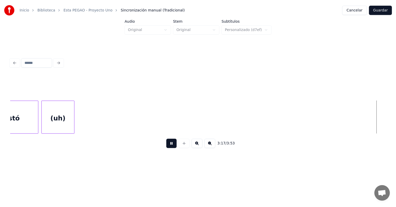
scroll to position [0, 18042]
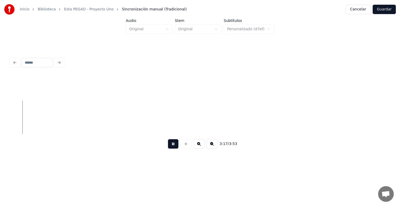
click at [384, 14] on button "Guardar" at bounding box center [384, 9] width 23 height 9
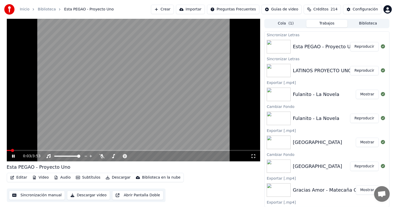
click at [168, 150] on span at bounding box center [134, 150] width 254 height 1
click at [116, 178] on button "Descargar" at bounding box center [118, 177] width 29 height 7
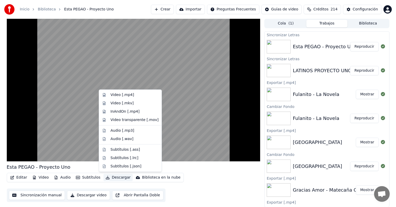
click at [131, 95] on div "Video [.mp4]" at bounding box center [122, 94] width 23 height 5
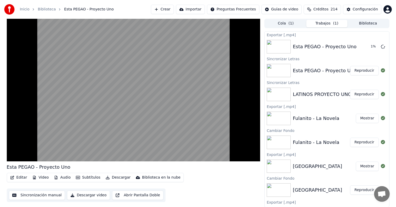
click at [68, 118] on video at bounding box center [134, 90] width 254 height 143
